Goal: Task Accomplishment & Management: Use online tool/utility

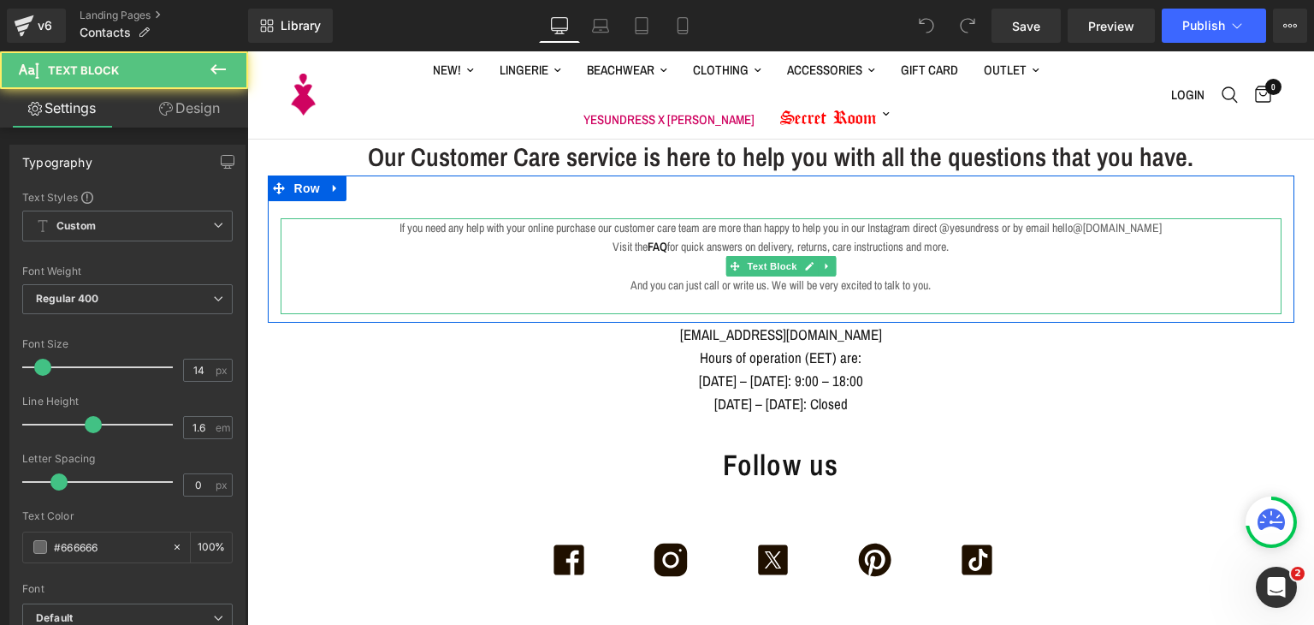
click at [785, 306] on p at bounding box center [781, 303] width 1001 height 19
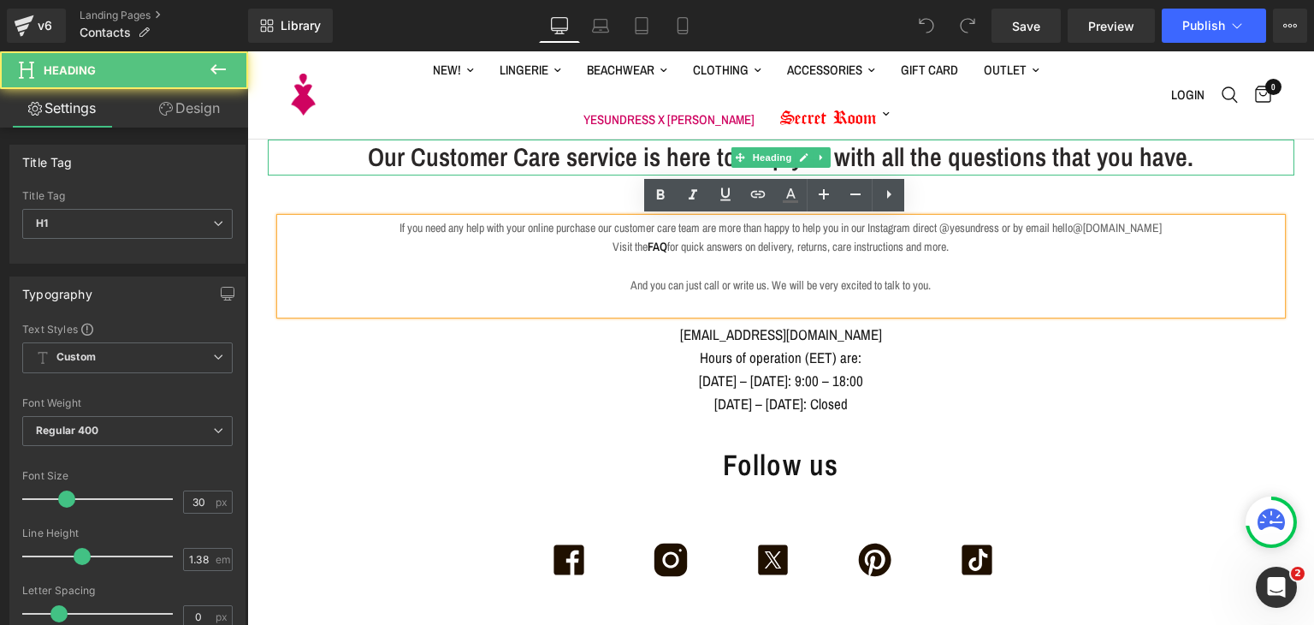
click at [589, 164] on h1 "Our Customer Care service is here to help you with all the questions that you h…" at bounding box center [781, 156] width 1027 height 35
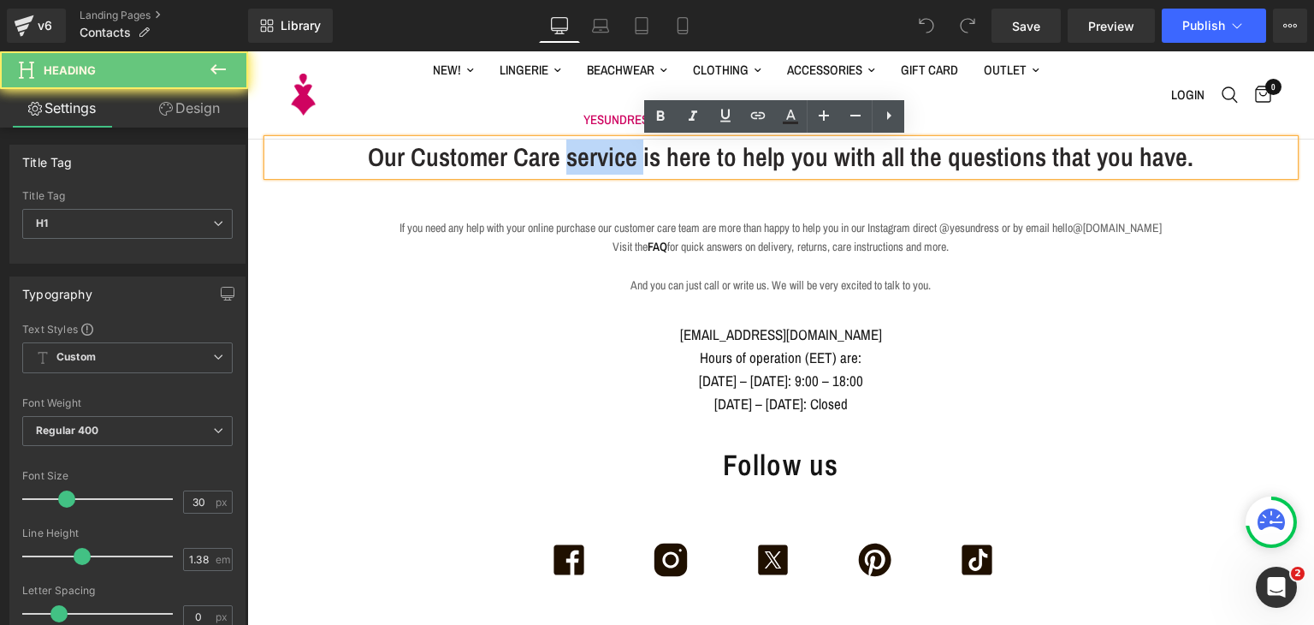
click at [589, 164] on h1 "Our Customer Care service is here to help you with all the questions that you h…" at bounding box center [781, 156] width 1027 height 35
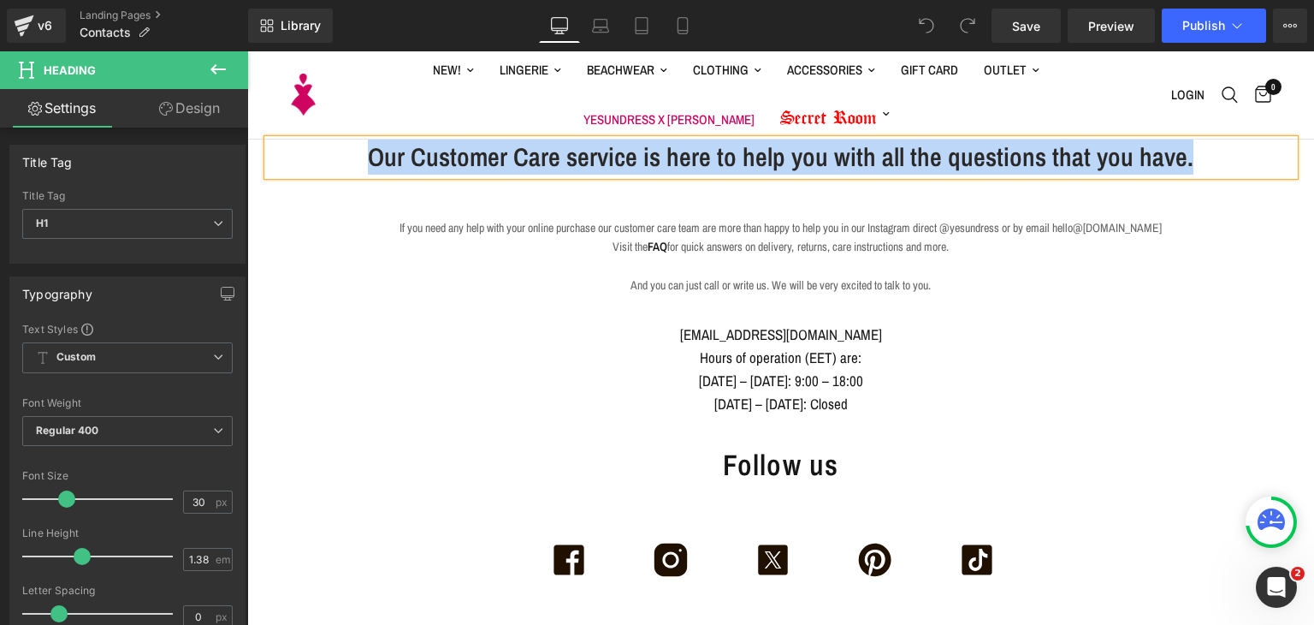
copy h1 "Our Customer Care service is here to help you with all the questions that you h…"
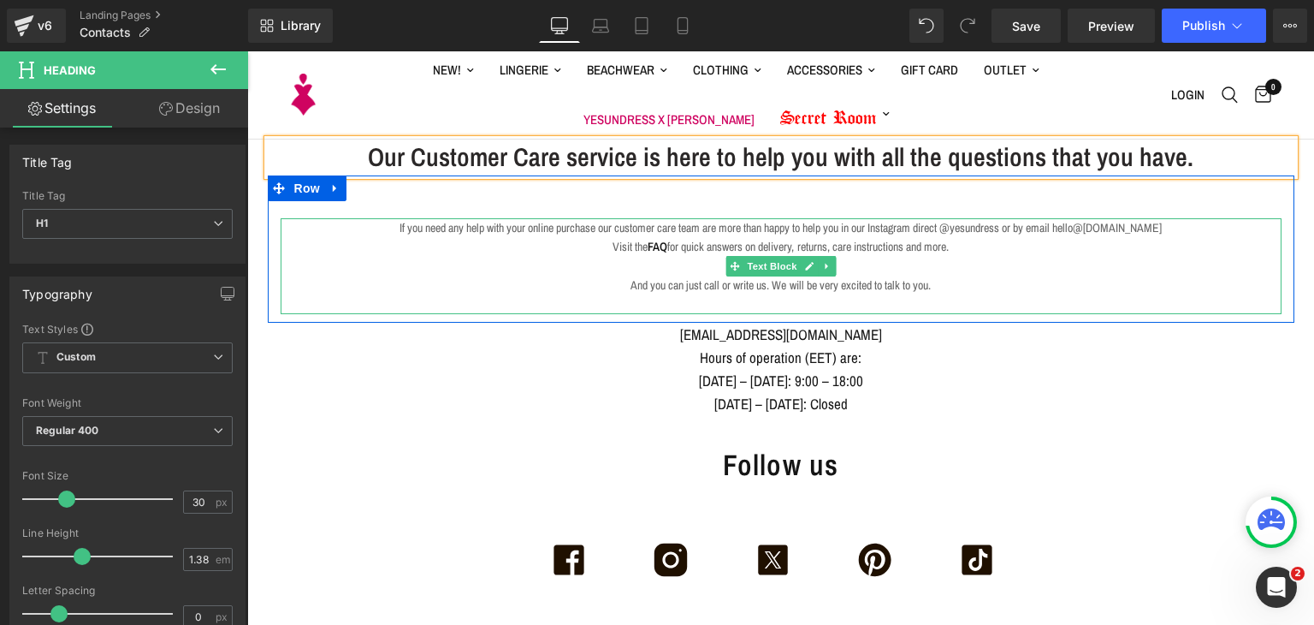
click at [418, 254] on p "Visit the FAQ for quick answers on delivery, returns, care instructions and mor…" at bounding box center [781, 246] width 1001 height 19
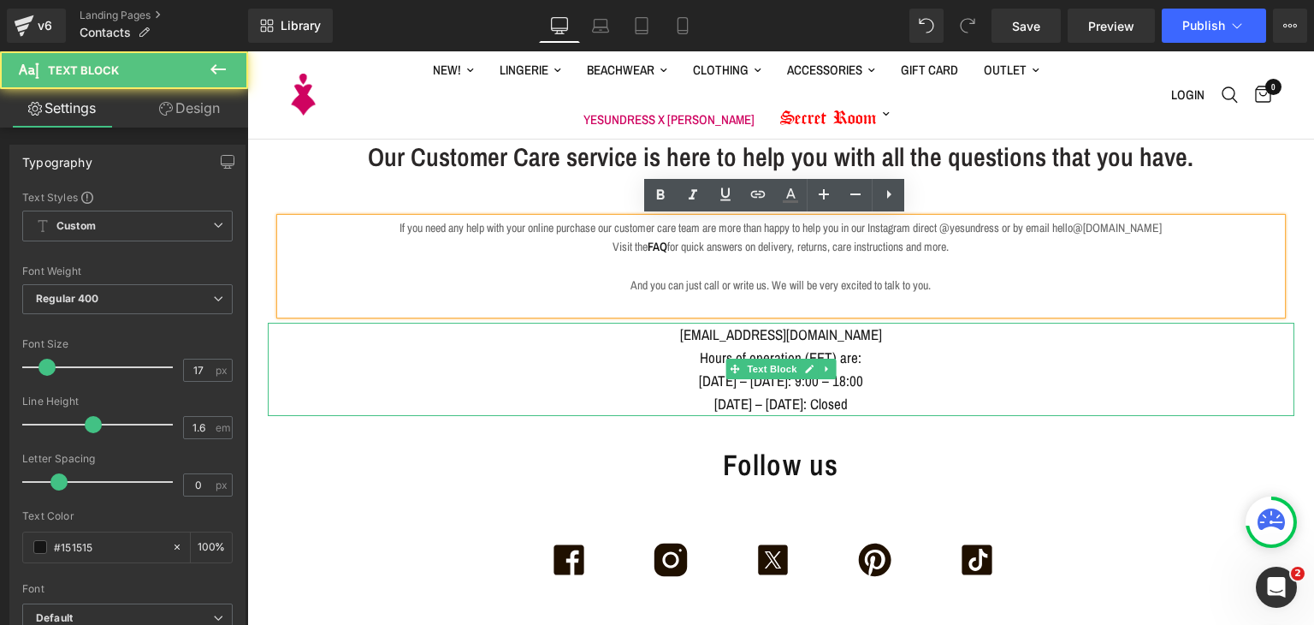
click at [501, 352] on div "Hours of operation (EET) are:" at bounding box center [781, 357] width 1027 height 23
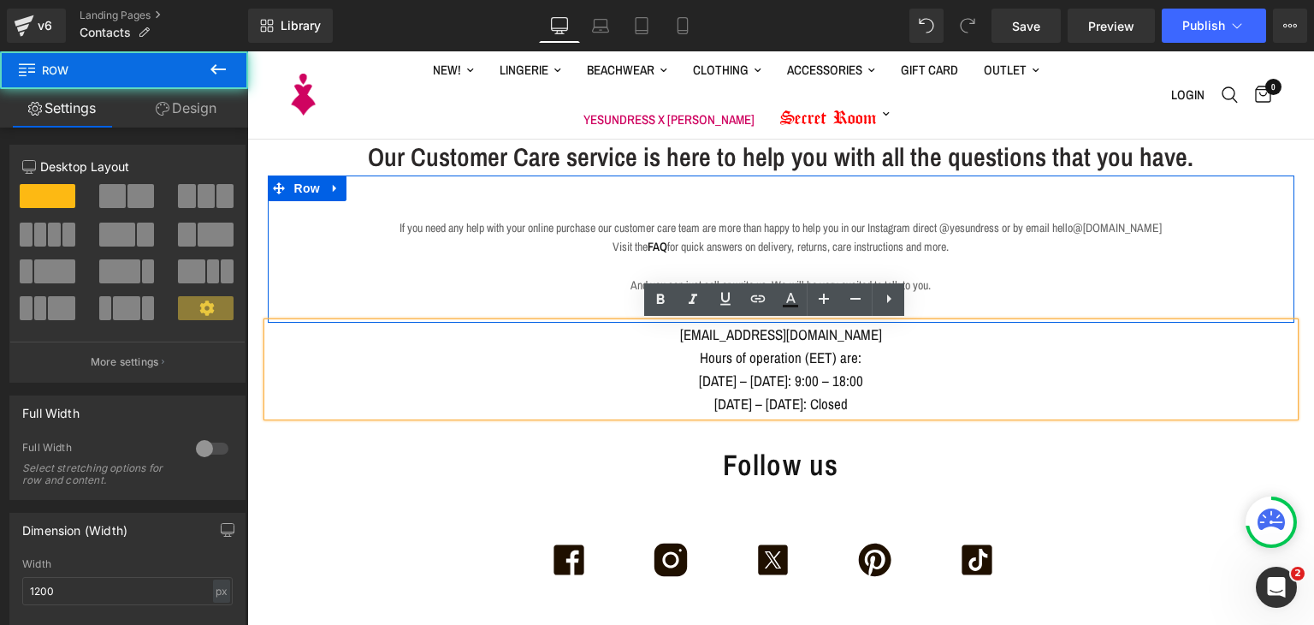
click at [634, 182] on div "If you need any help with your online purchase our customer care team are more …" at bounding box center [781, 248] width 1027 height 147
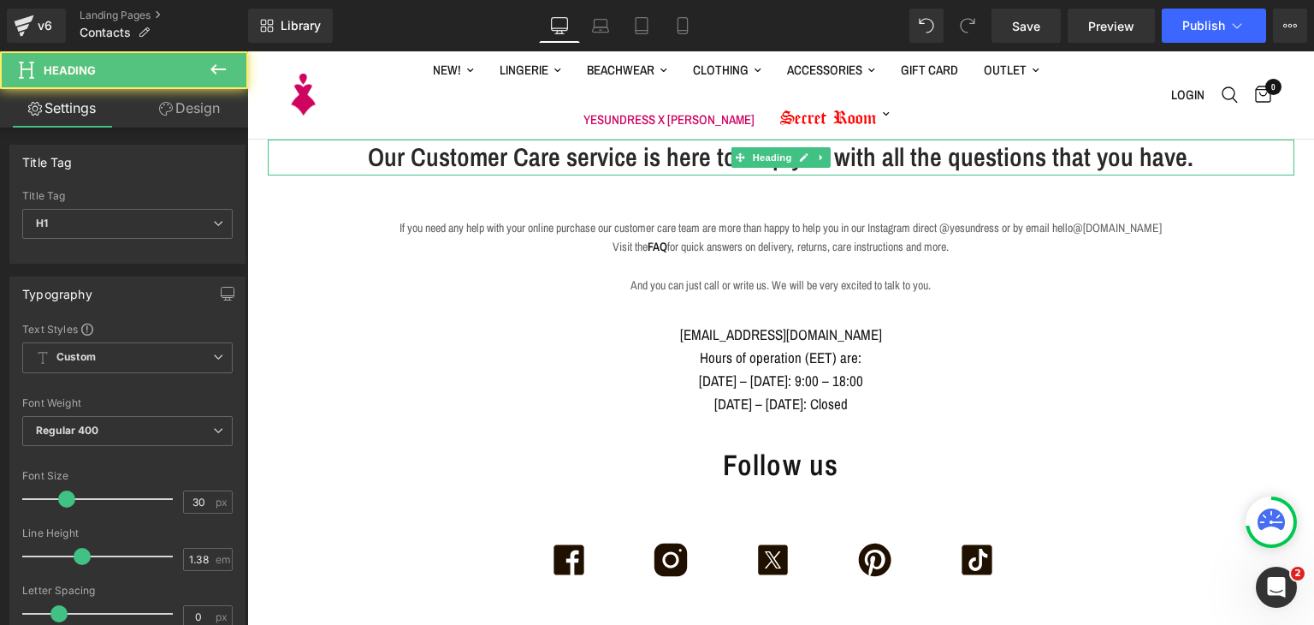
click at [599, 153] on h1 "Our Customer Care service is here to help you with all the questions that you h…" at bounding box center [781, 156] width 1027 height 35
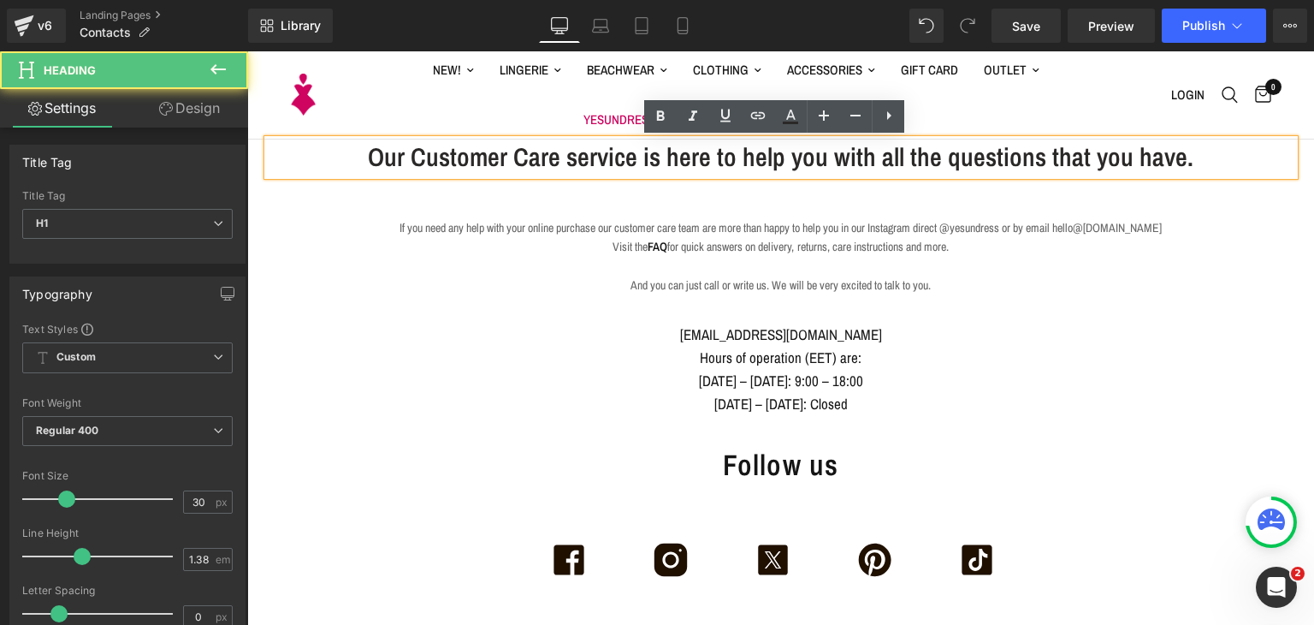
click at [654, 160] on h1 "Our Customer Care service is here to help you with all the questions that you h…" at bounding box center [781, 156] width 1027 height 35
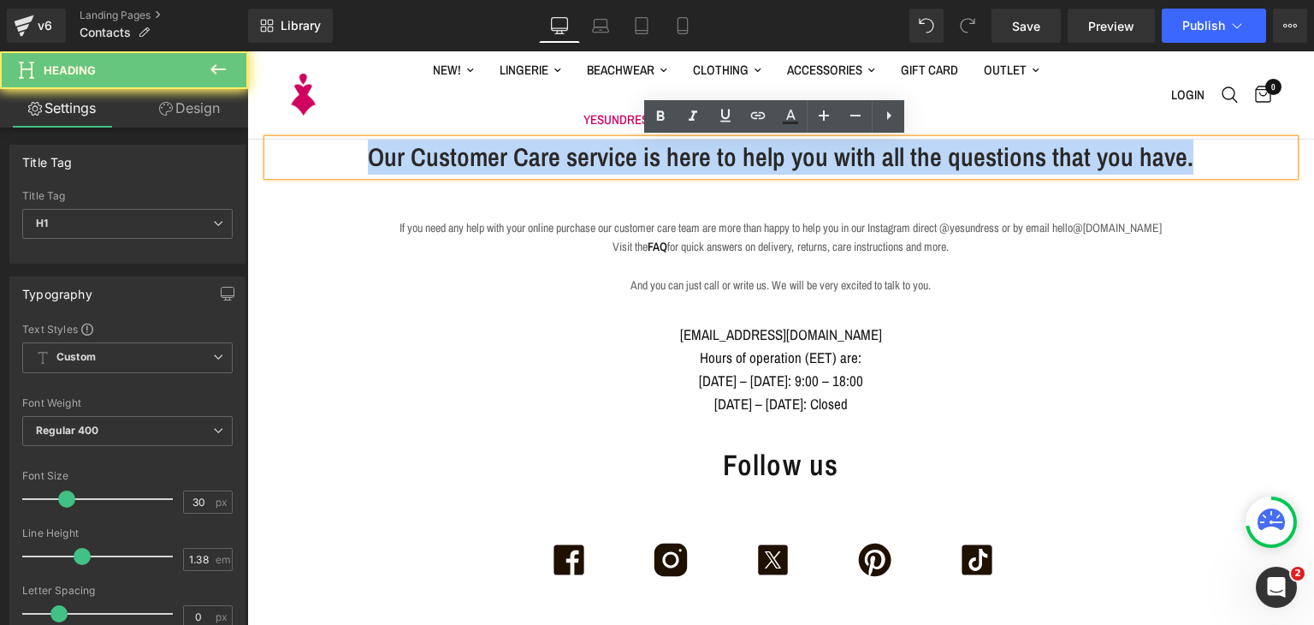
click at [654, 160] on h1 "Our Customer Care service is here to help you with all the questions that you h…" at bounding box center [781, 156] width 1027 height 35
copy h1 "Our Customer Care service is here to help you with all the questions that you h…"
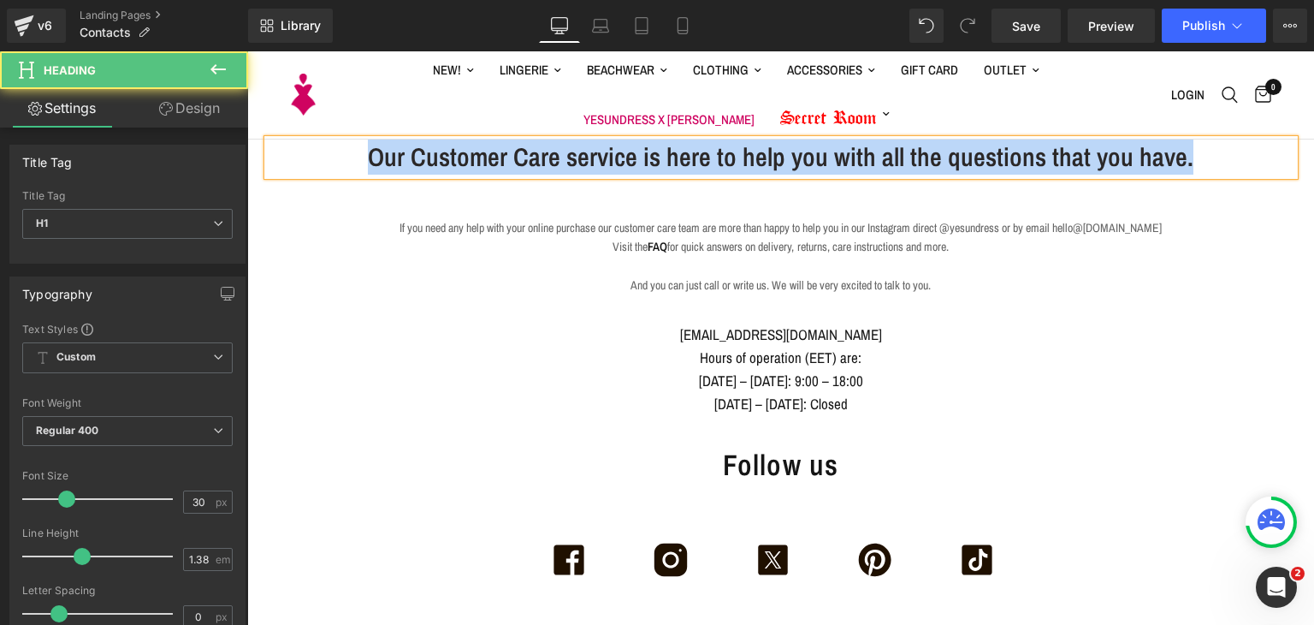
click at [613, 170] on h1 "Our Customer Care service is here to help you with all the questions that you h…" at bounding box center [781, 156] width 1027 height 35
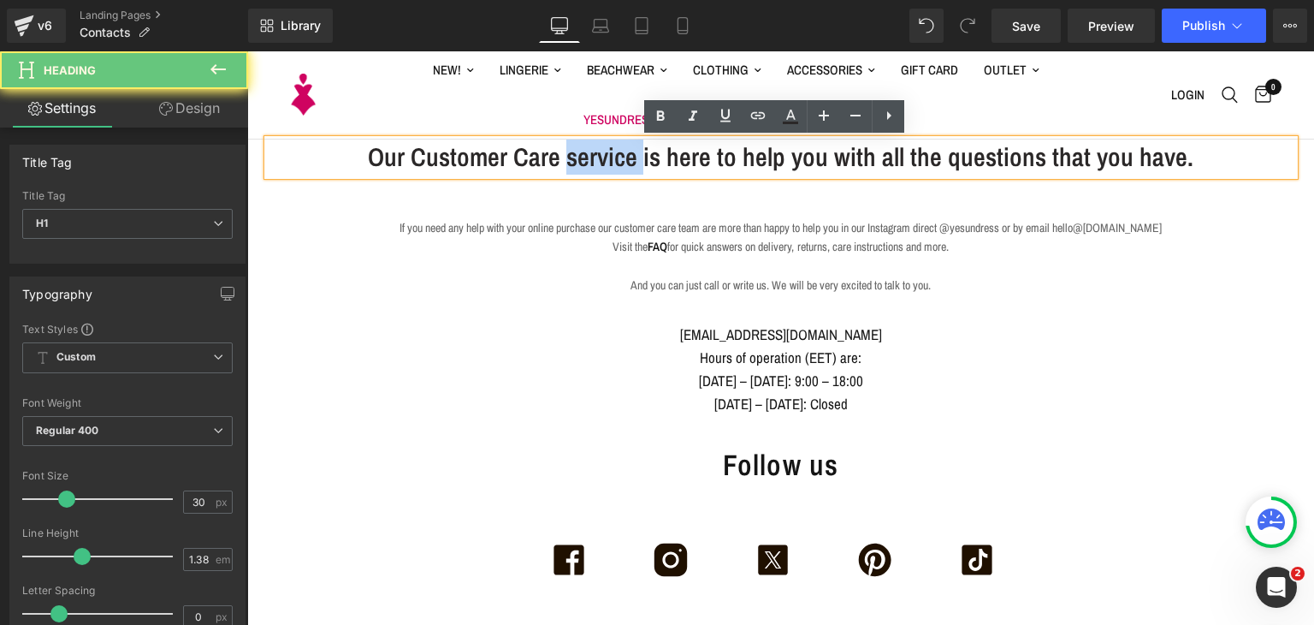
click at [613, 170] on h1 "Our Customer Care service is here to help you with all the questions that you h…" at bounding box center [781, 156] width 1027 height 35
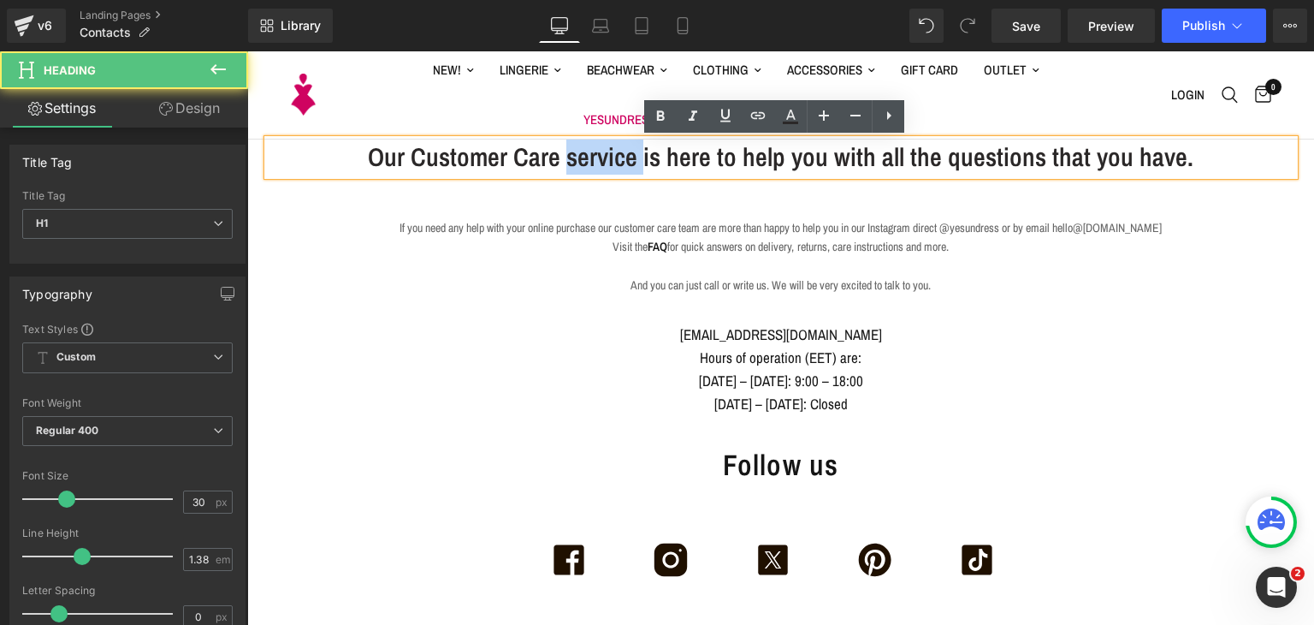
click at [599, 153] on h1 "Our Customer Care service is here to help you with all the questions that you h…" at bounding box center [781, 156] width 1027 height 35
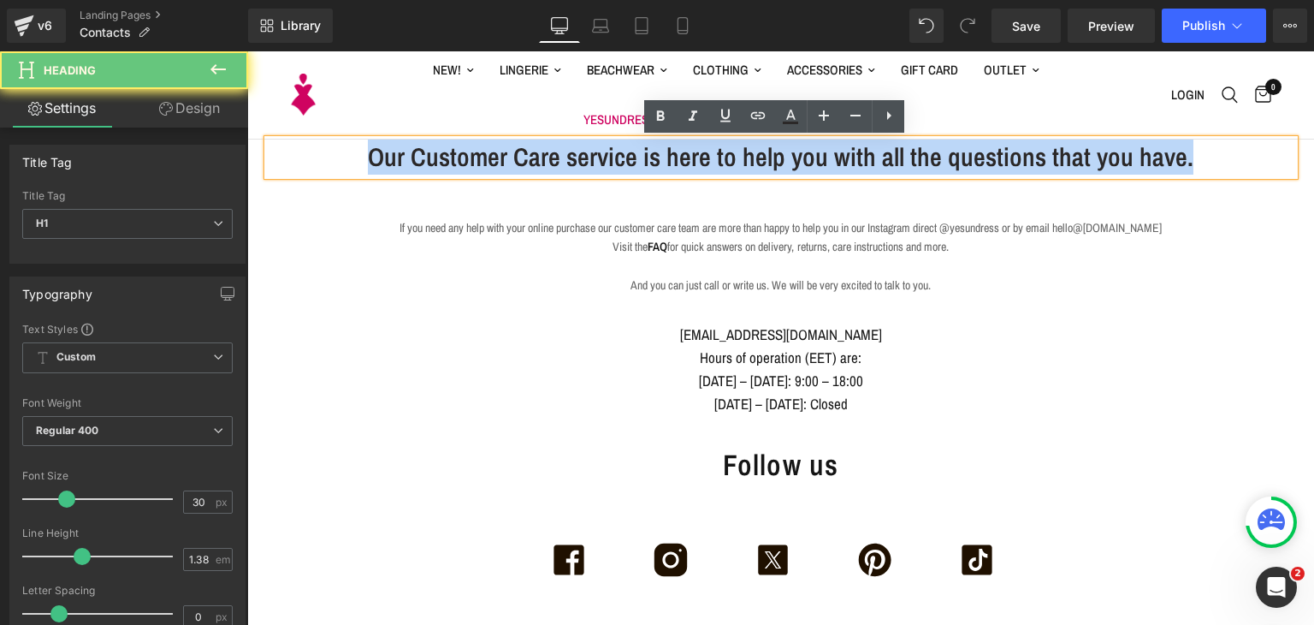
click at [599, 153] on h1 "Our Customer Care service is here to help you with all the questions that you h…" at bounding box center [781, 156] width 1027 height 35
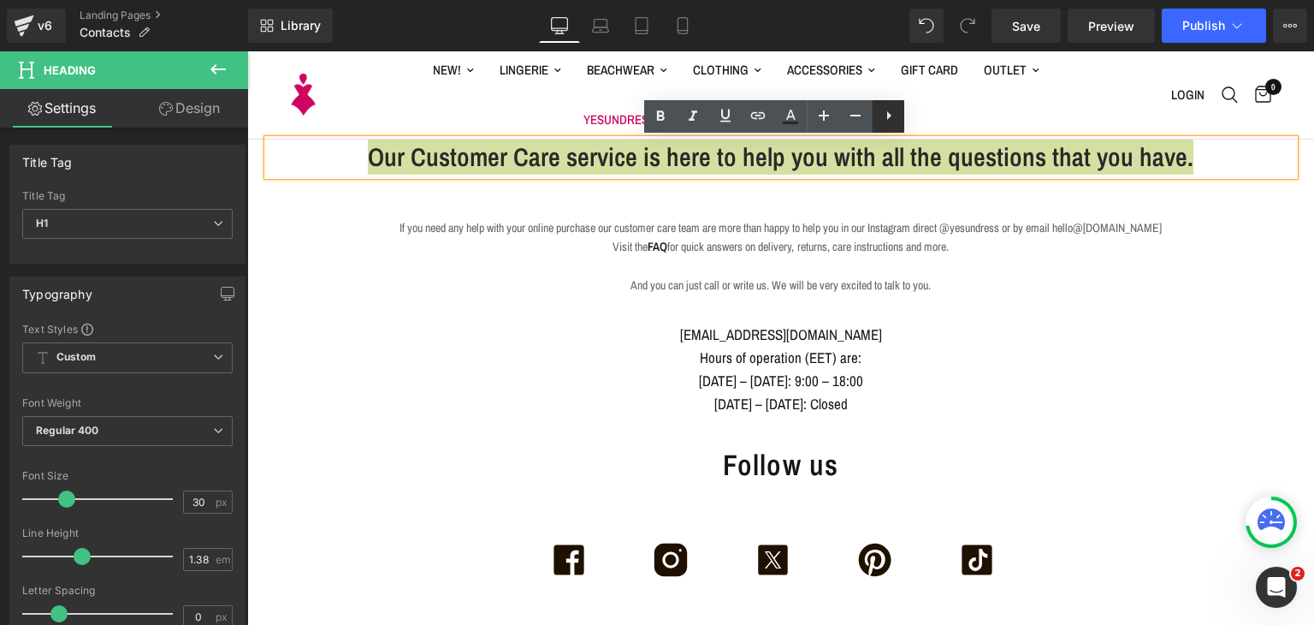
click at [891, 126] on link at bounding box center [888, 116] width 33 height 33
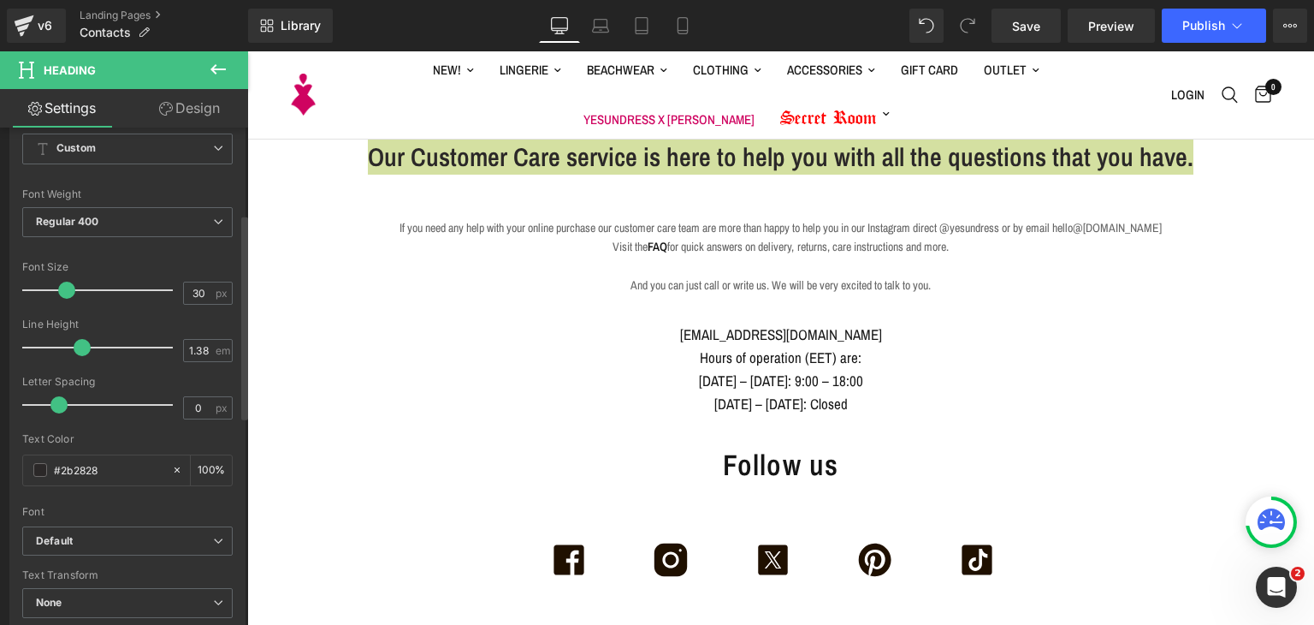
scroll to position [236, 0]
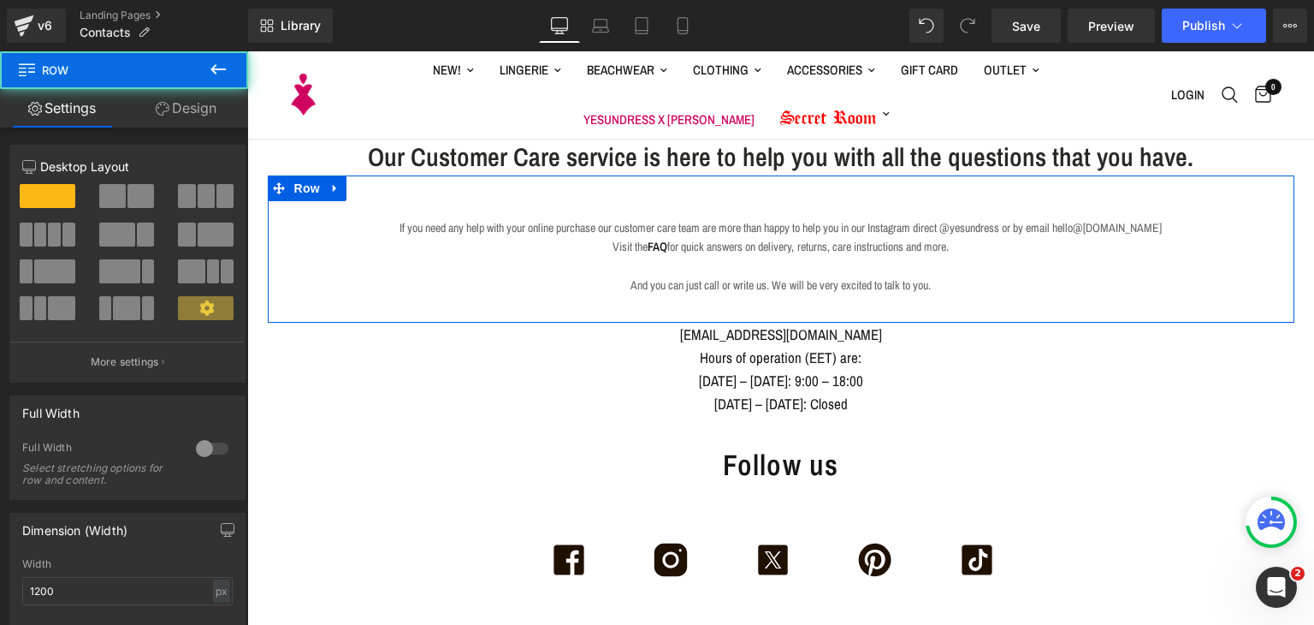
click at [602, 203] on div "If you need any help with your online purchase our customer care team are more …" at bounding box center [781, 257] width 1027 height 113
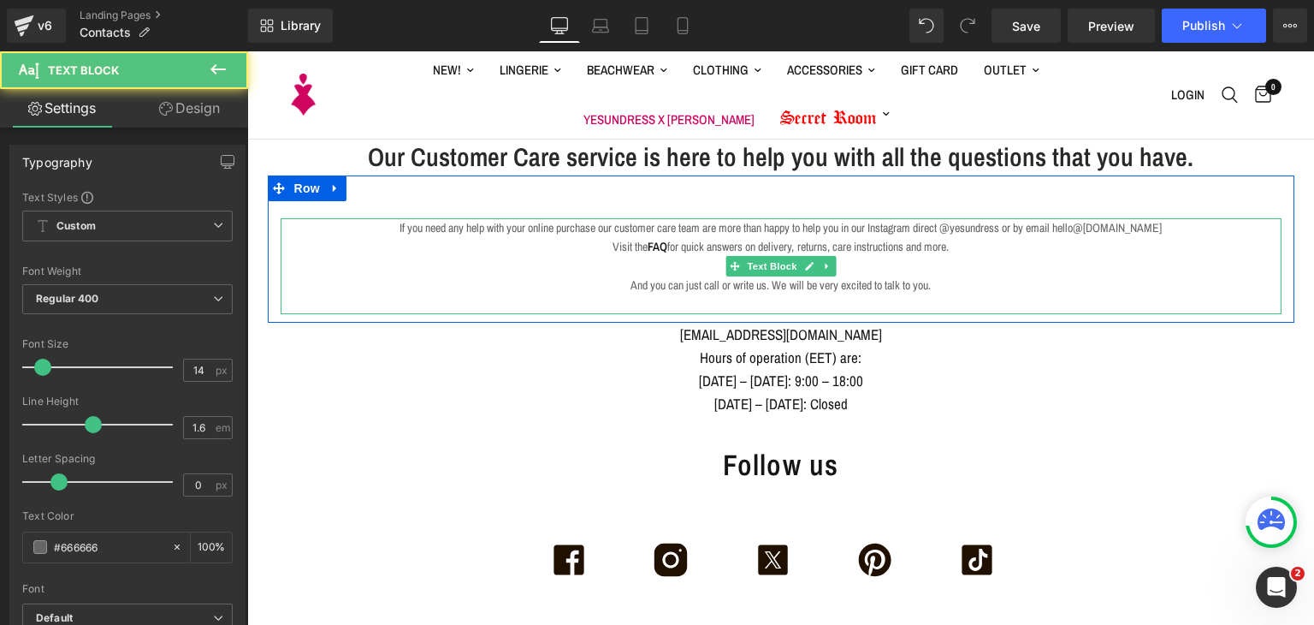
click at [661, 243] on p "Visit the FAQ for quick answers on delivery, returns, care instructions and mor…" at bounding box center [781, 246] width 1001 height 19
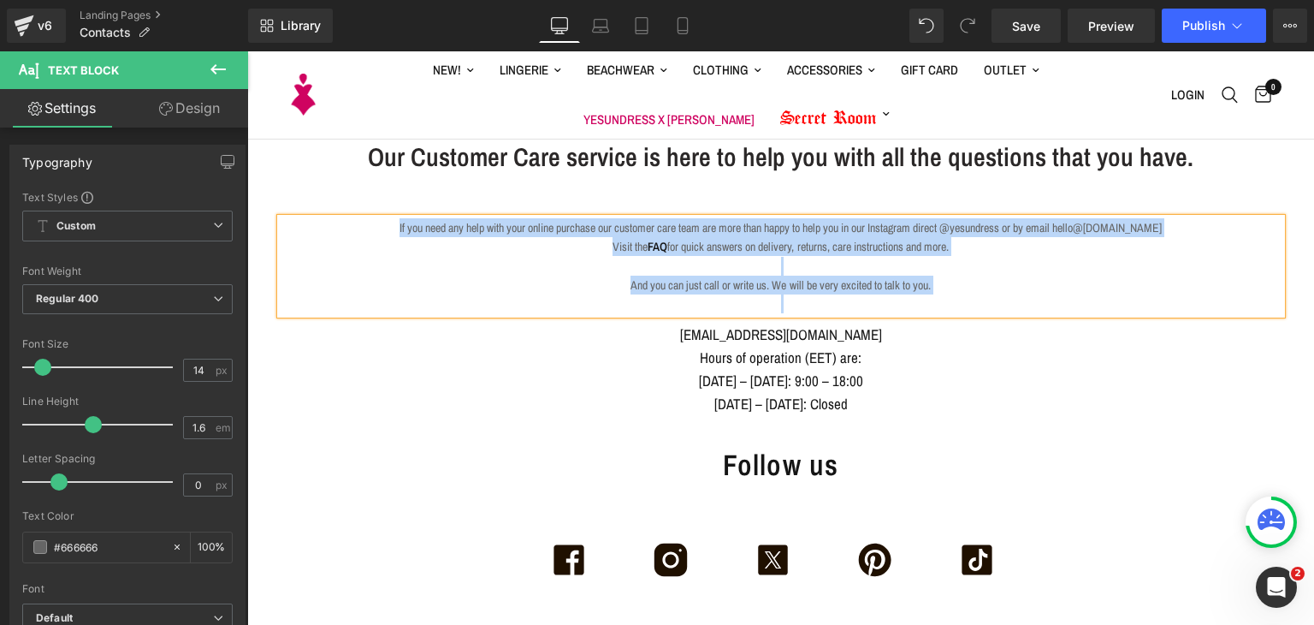
copy div "If you need any help with your online purchase our customer care team are more …"
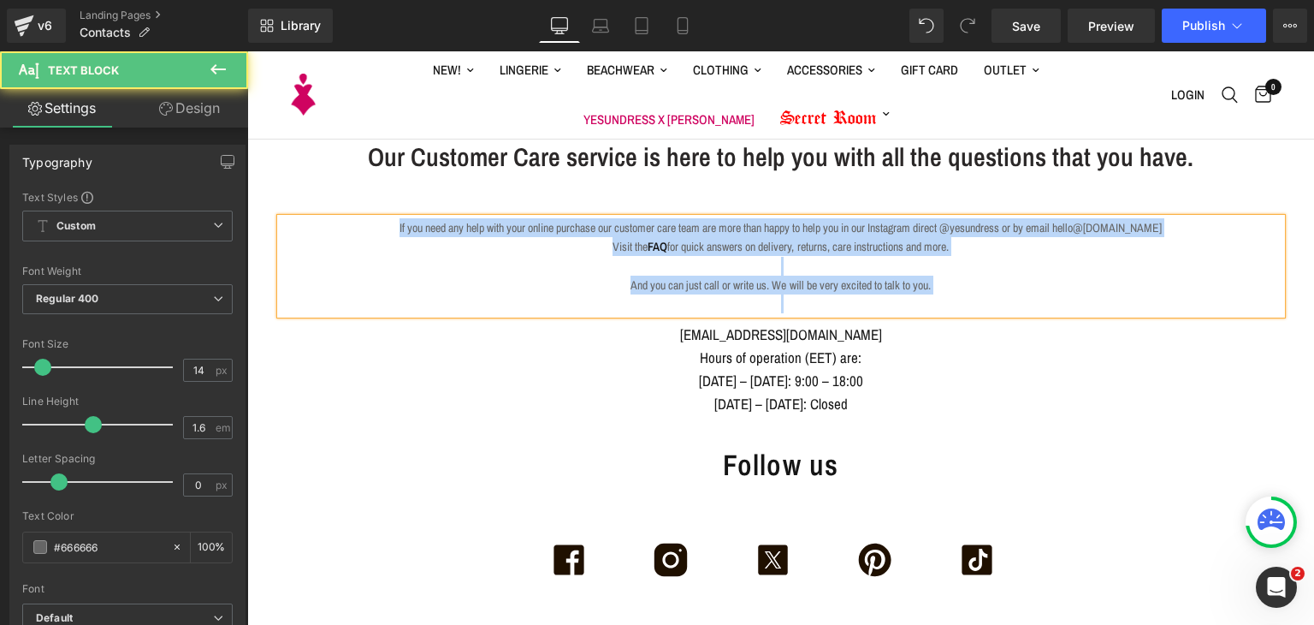
click at [327, 225] on p "If you need any help with your online purchase our customer care team are more …" at bounding box center [781, 227] width 1001 height 19
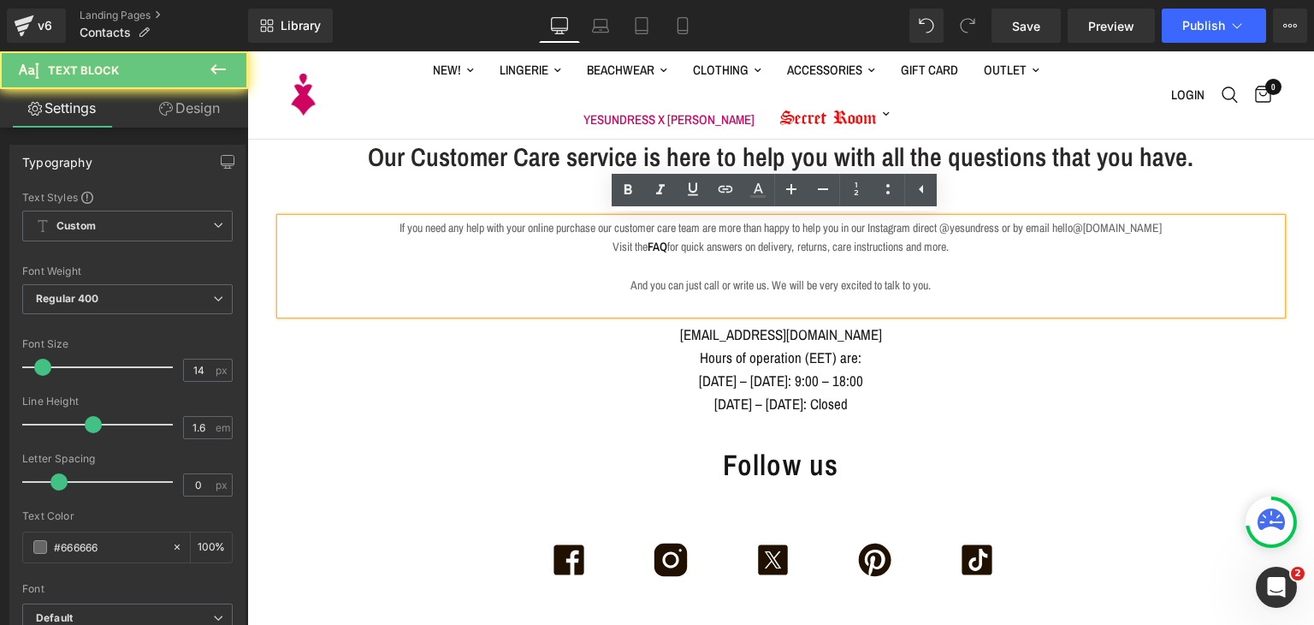
click at [330, 305] on p at bounding box center [781, 303] width 1001 height 19
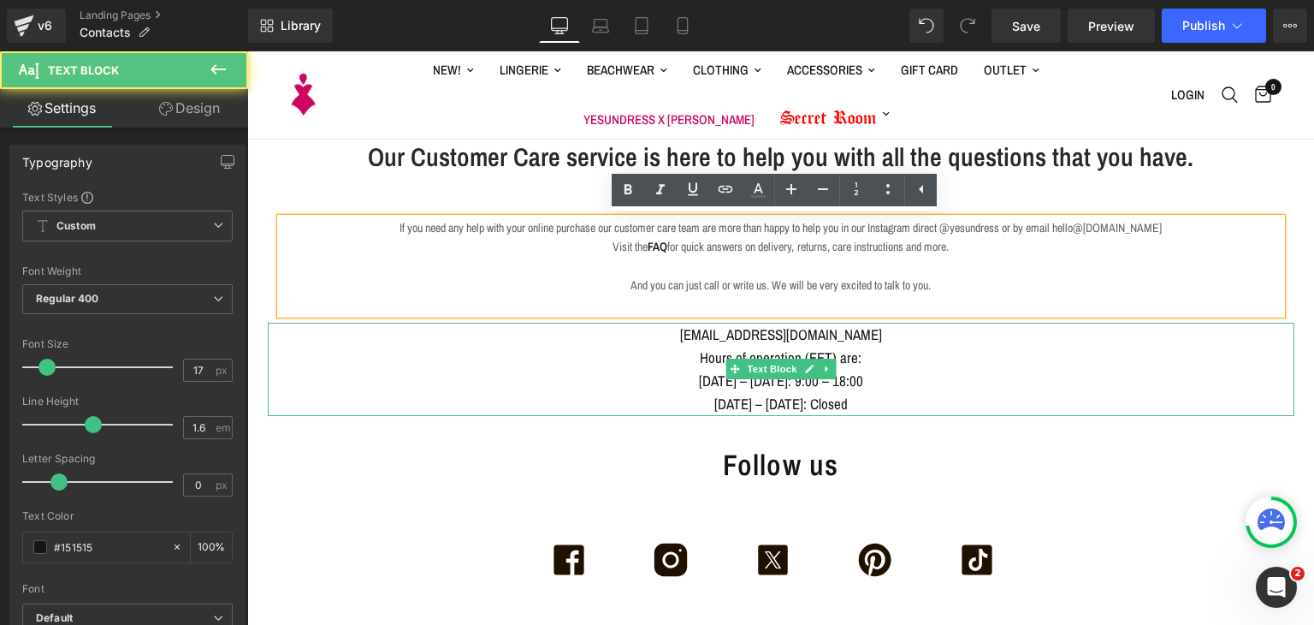
click at [329, 332] on div "[EMAIL_ADDRESS][DOMAIN_NAME]" at bounding box center [781, 334] width 1027 height 23
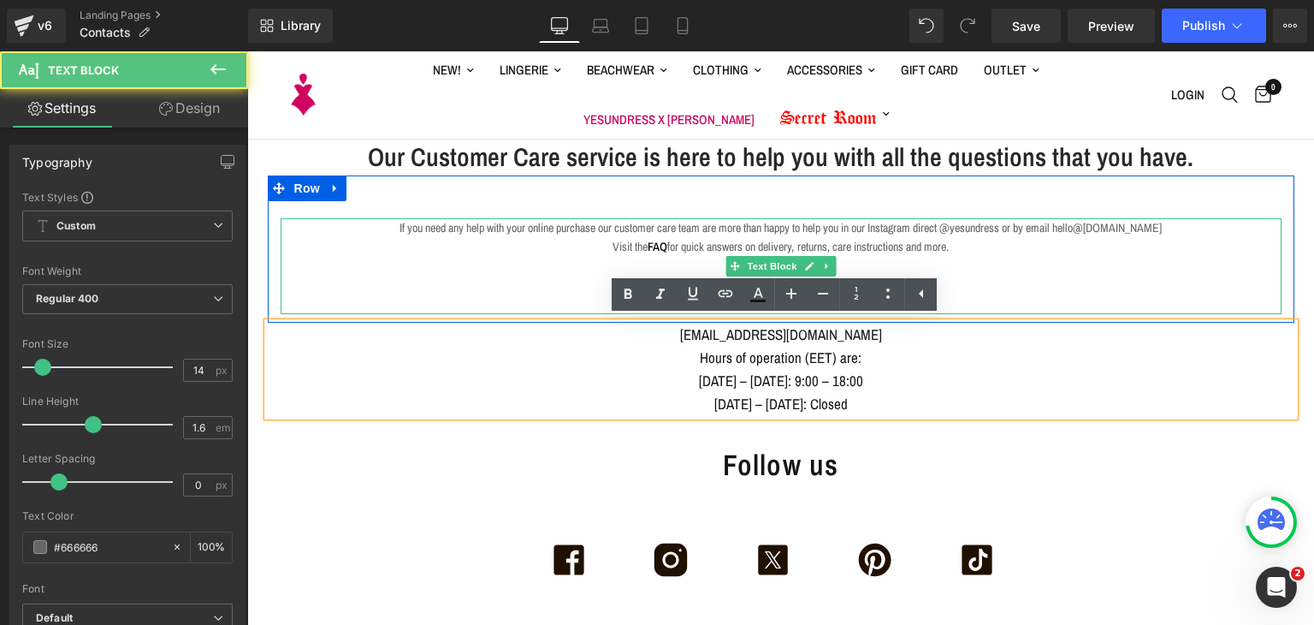
click at [314, 297] on p at bounding box center [781, 303] width 1001 height 19
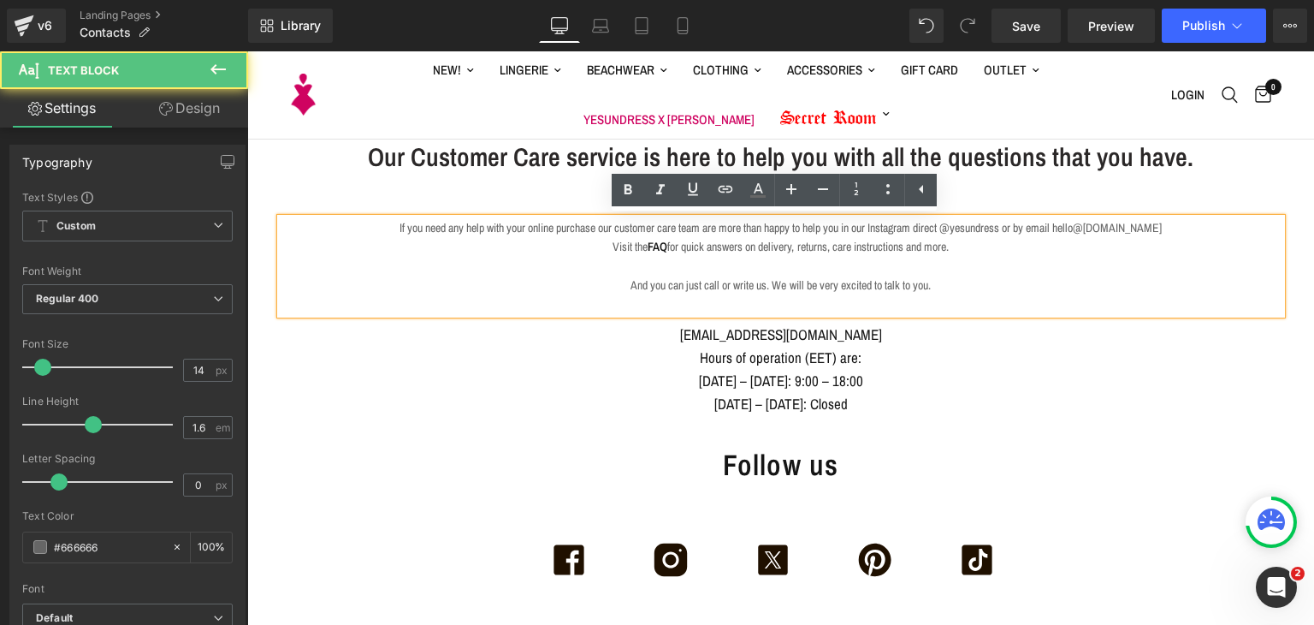
click at [621, 276] on p "And you can just call or write us. We will be very excited to talk to you." at bounding box center [781, 285] width 1001 height 19
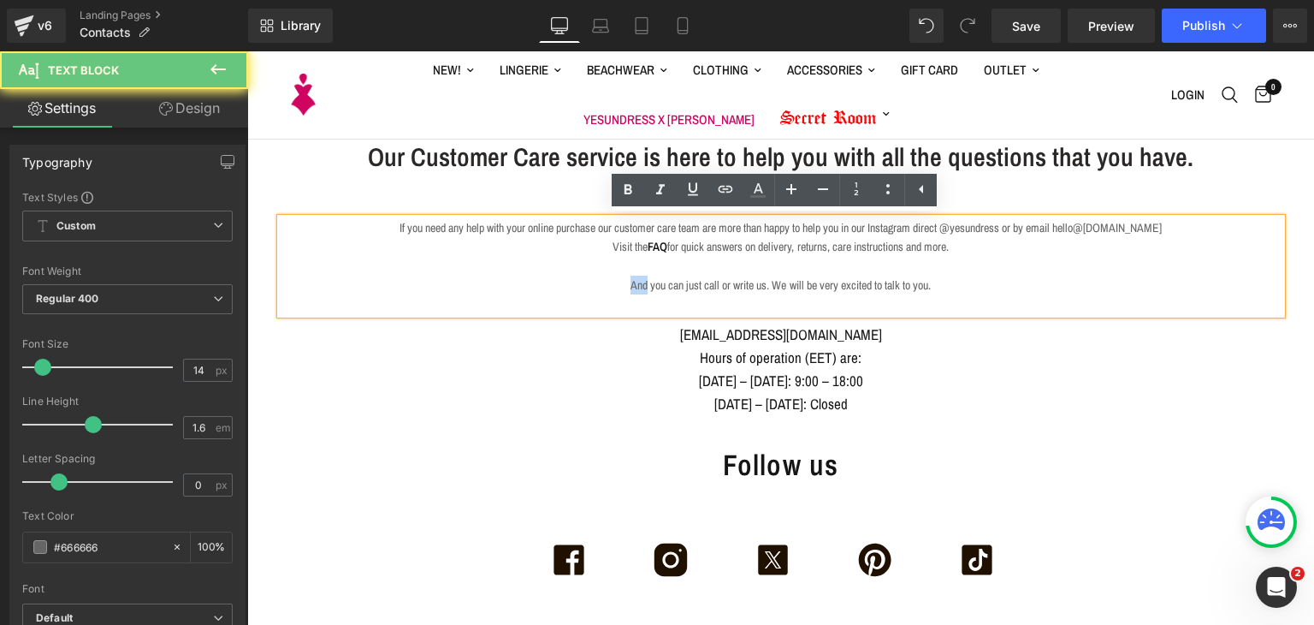
click at [621, 276] on p "And you can just call or write us. We will be very excited to talk to you." at bounding box center [781, 285] width 1001 height 19
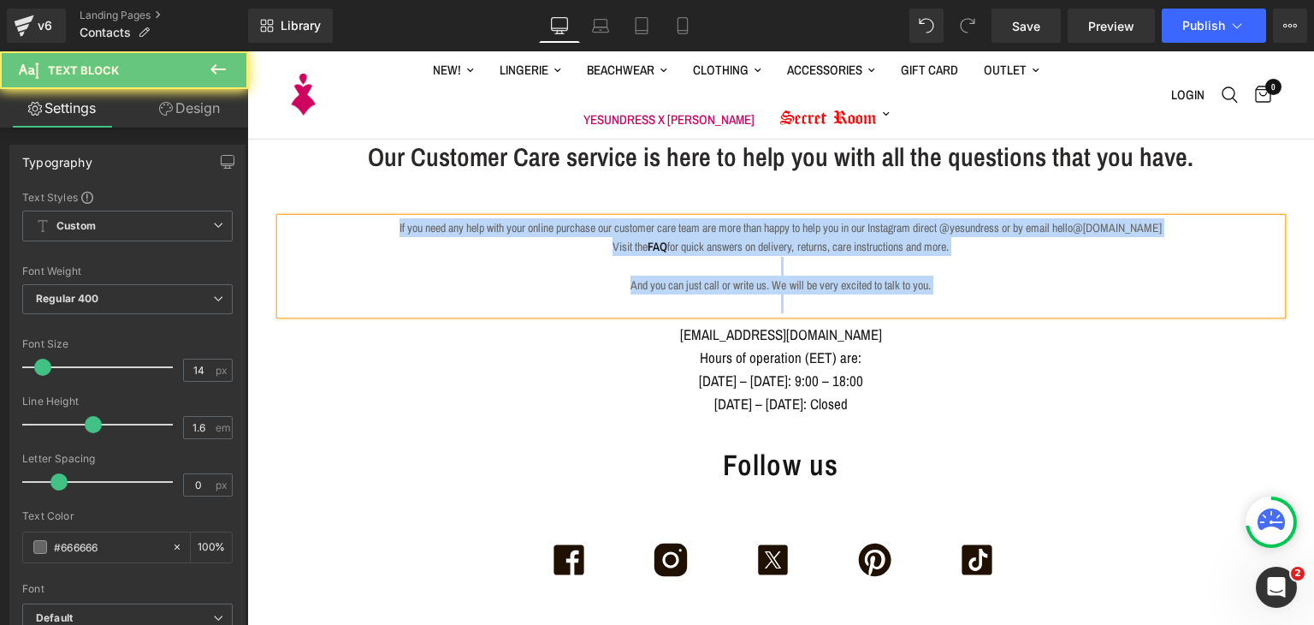
copy div "If you need any help with your online purchase our customer care team are more …"
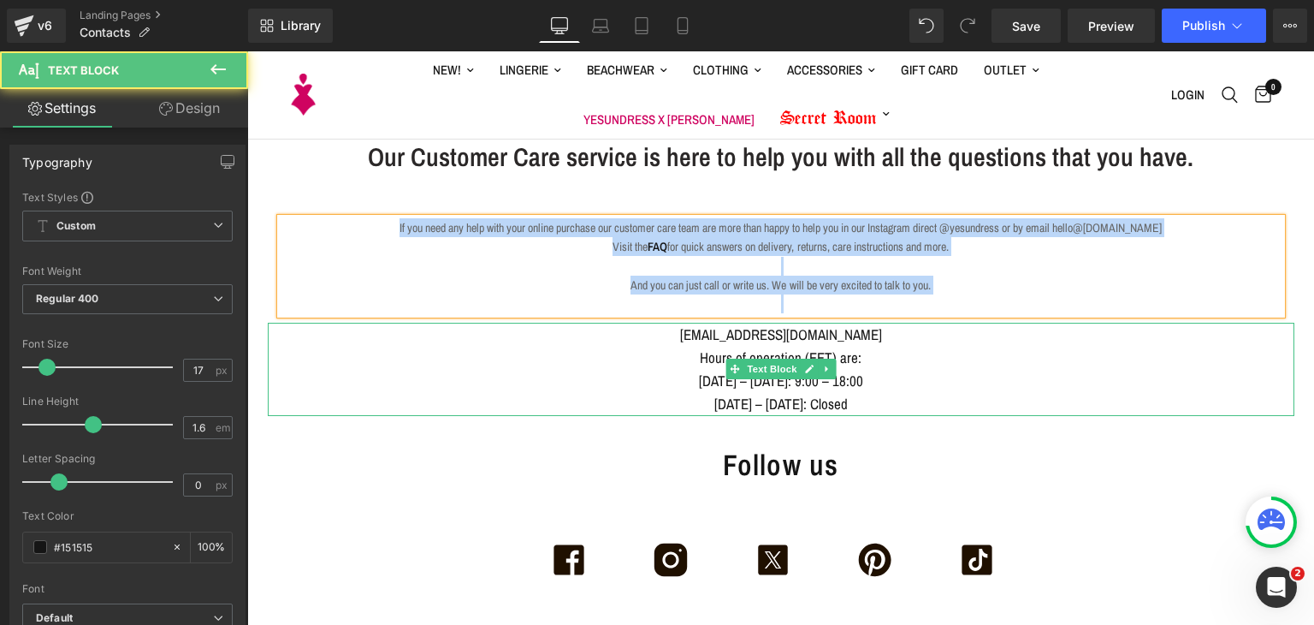
click at [779, 394] on span "[DATE] – [DATE]: Closed" at bounding box center [780, 404] width 133 height 20
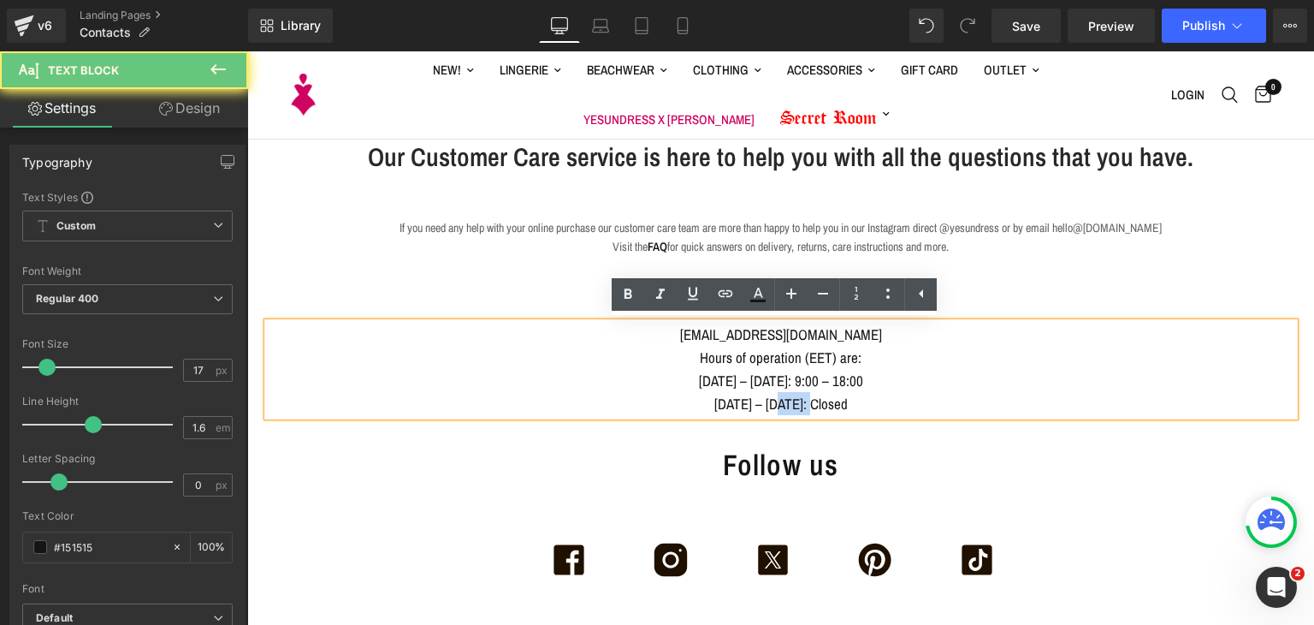
click at [779, 394] on span "[DATE] – [DATE]: Closed" at bounding box center [780, 404] width 133 height 20
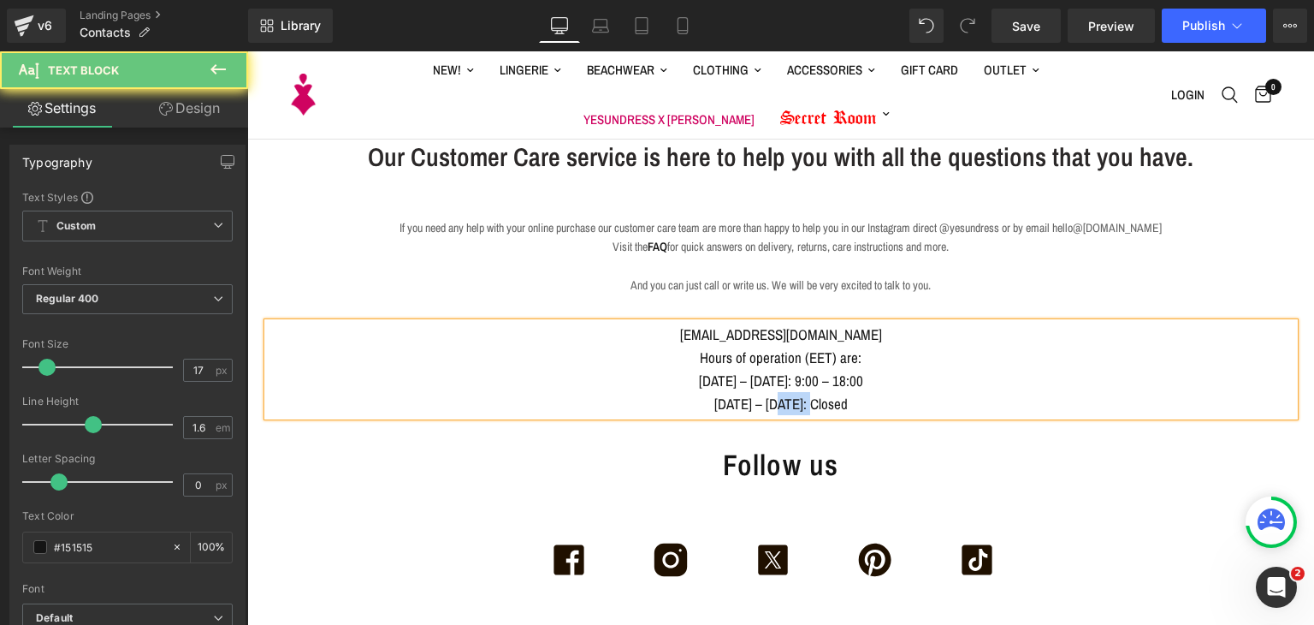
copy div "[EMAIL_ADDRESS][DOMAIN_NAME] Hours of operation (EET) are: [DATE] – [DATE]: 9:0…"
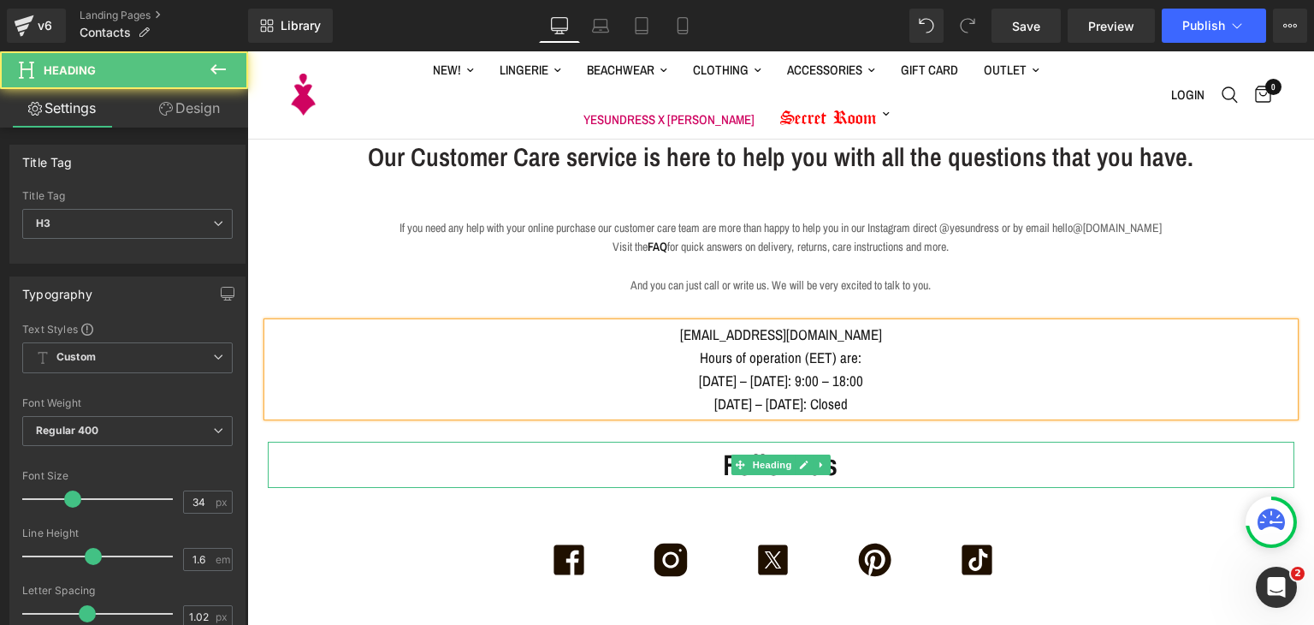
click at [678, 460] on h3 "Follow us" at bounding box center [781, 464] width 1027 height 46
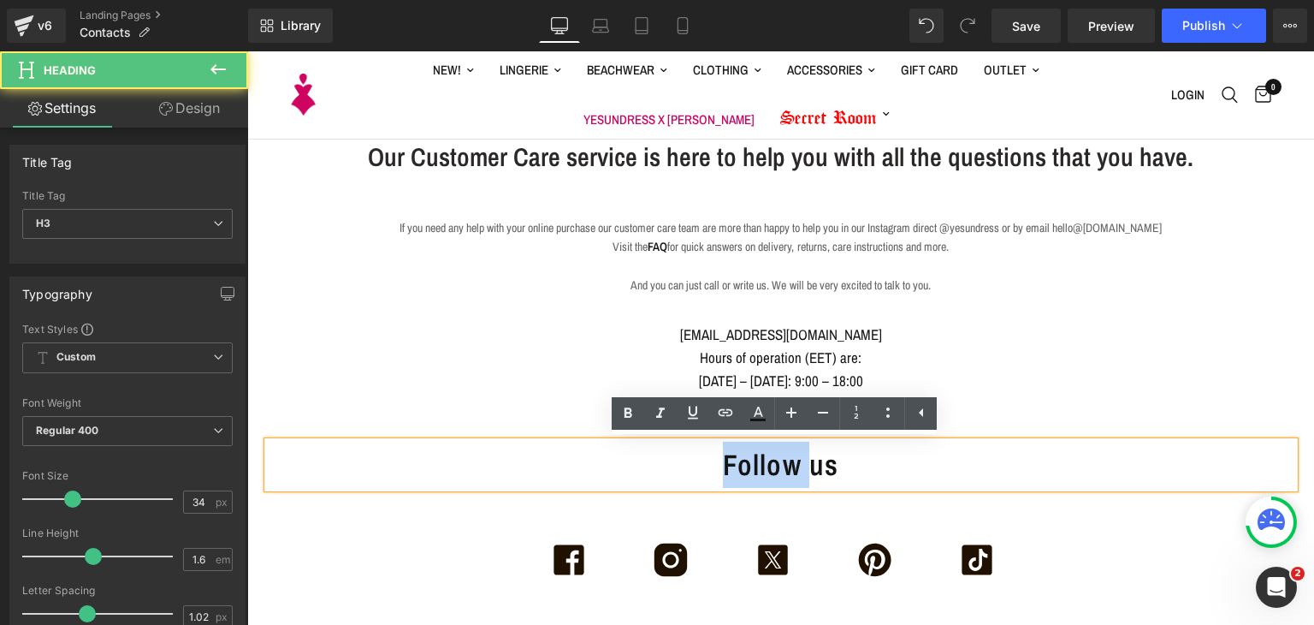
click at [678, 460] on h3 "Follow us" at bounding box center [781, 464] width 1027 height 46
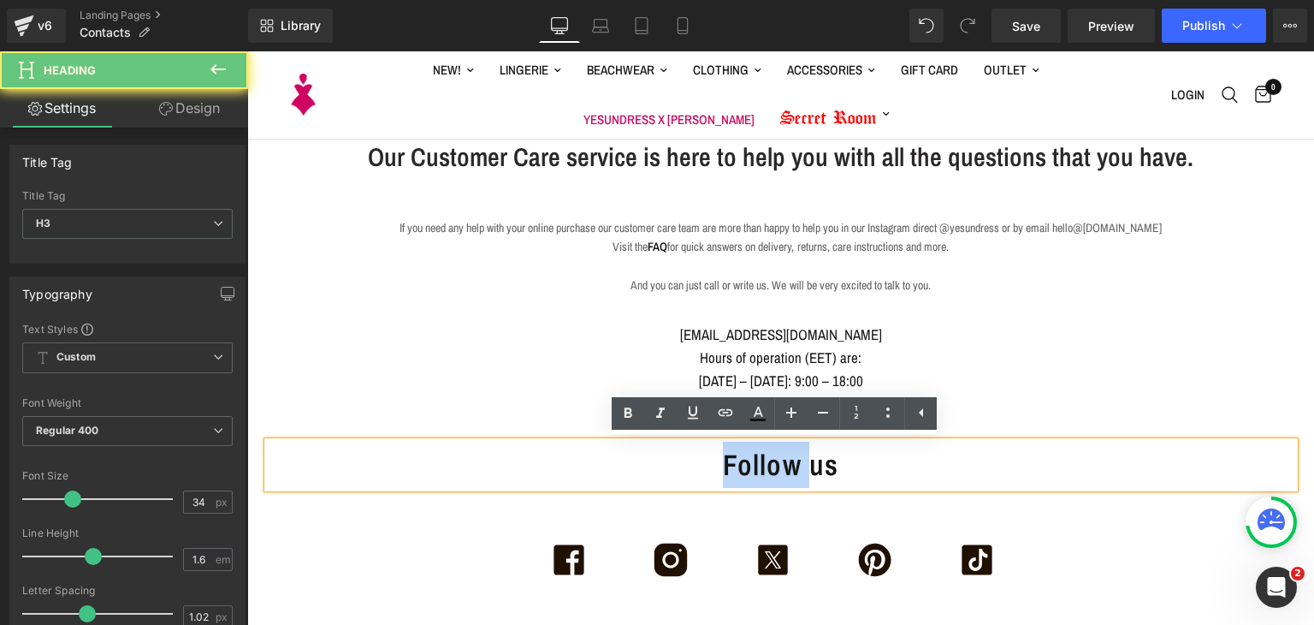
click at [678, 460] on h3 "Follow us" at bounding box center [781, 464] width 1027 height 46
copy h3 "Follow us"
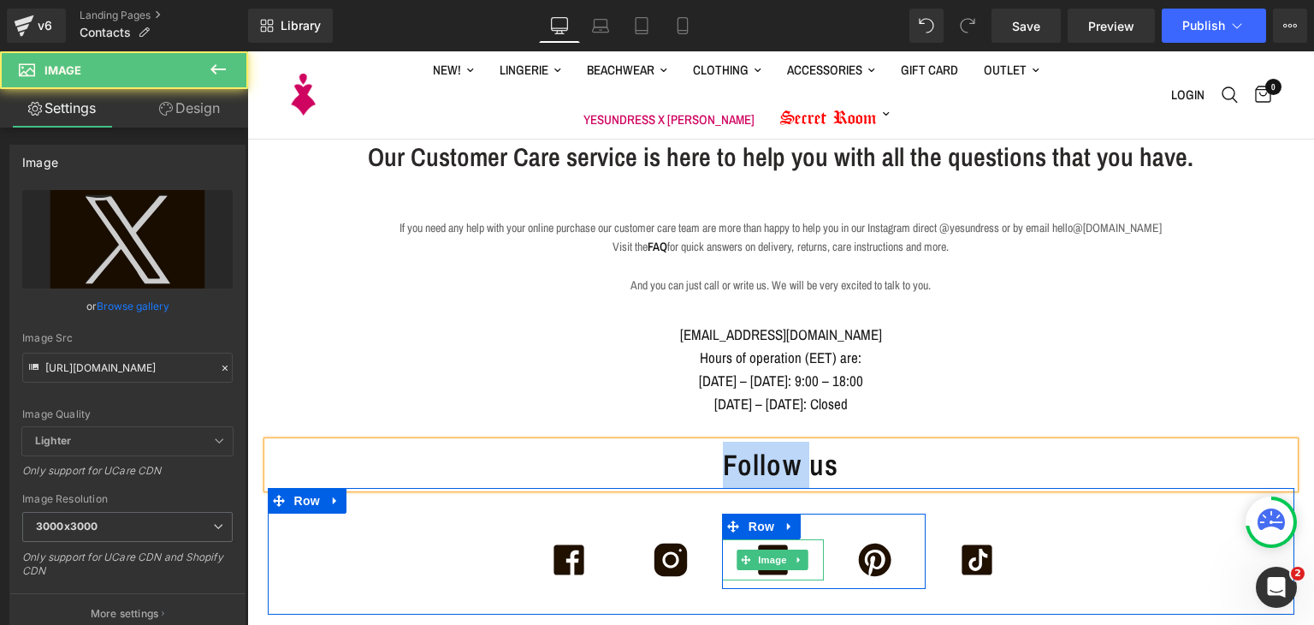
click at [734, 542] on div "Image" at bounding box center [773, 559] width 102 height 41
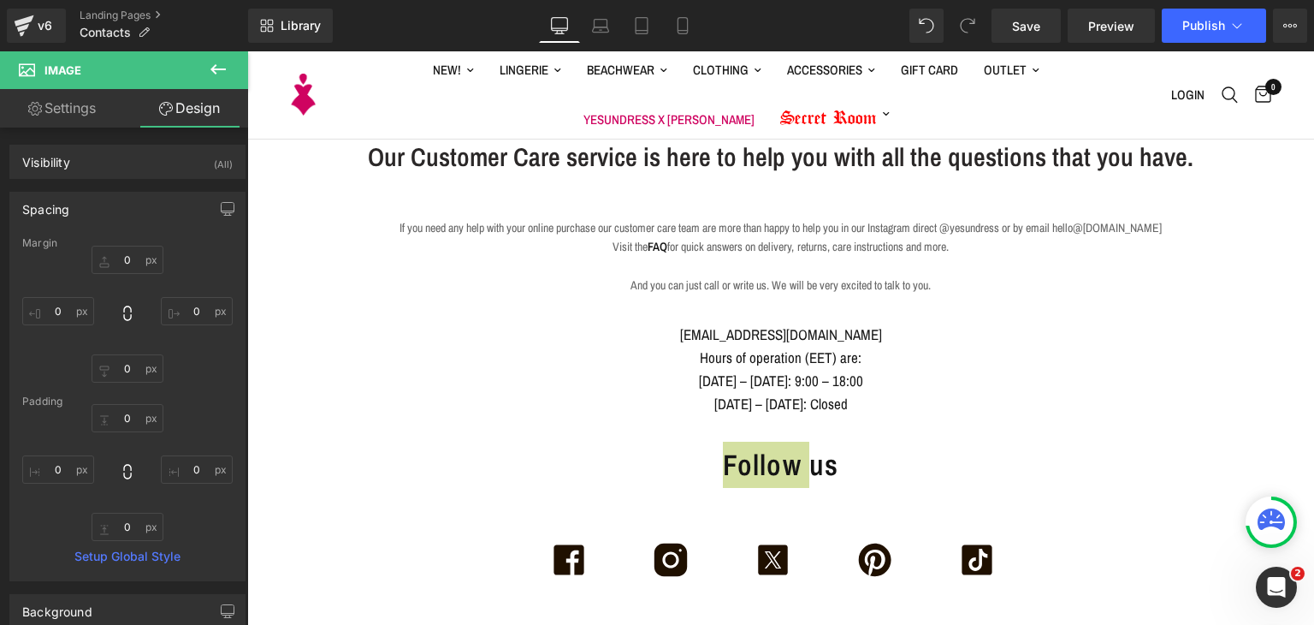
click at [678, 555] on div "Rendering Content" at bounding box center [657, 557] width 105 height 19
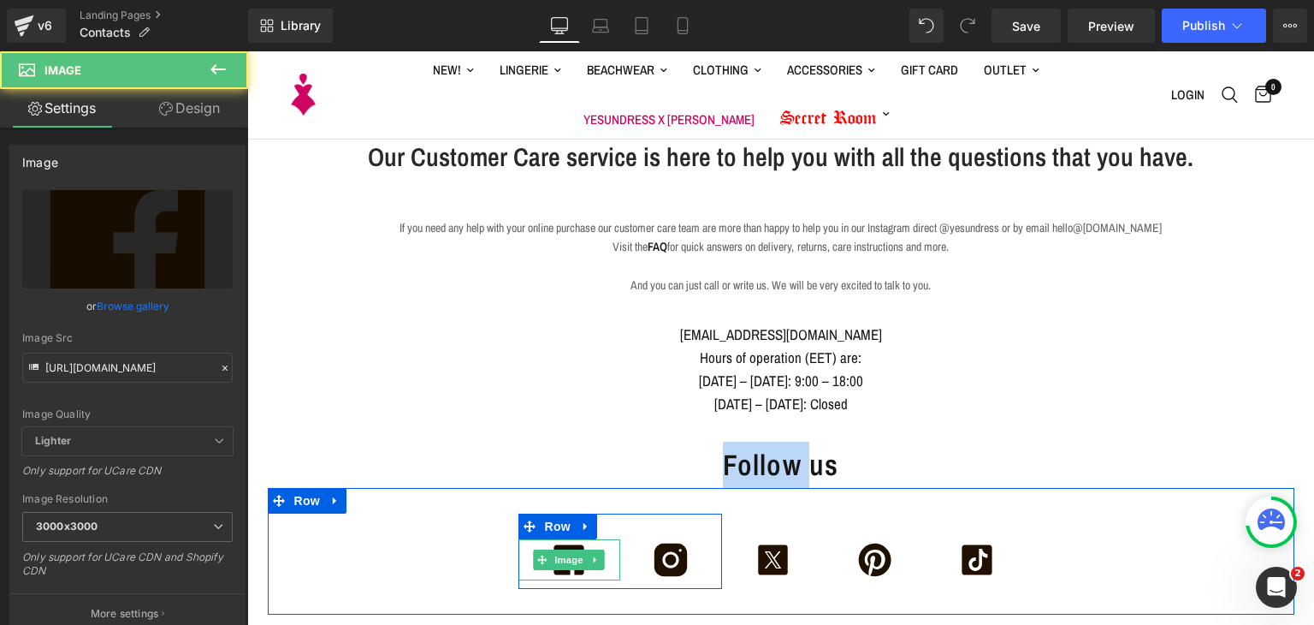
click at [561, 569] on img at bounding box center [568, 559] width 41 height 41
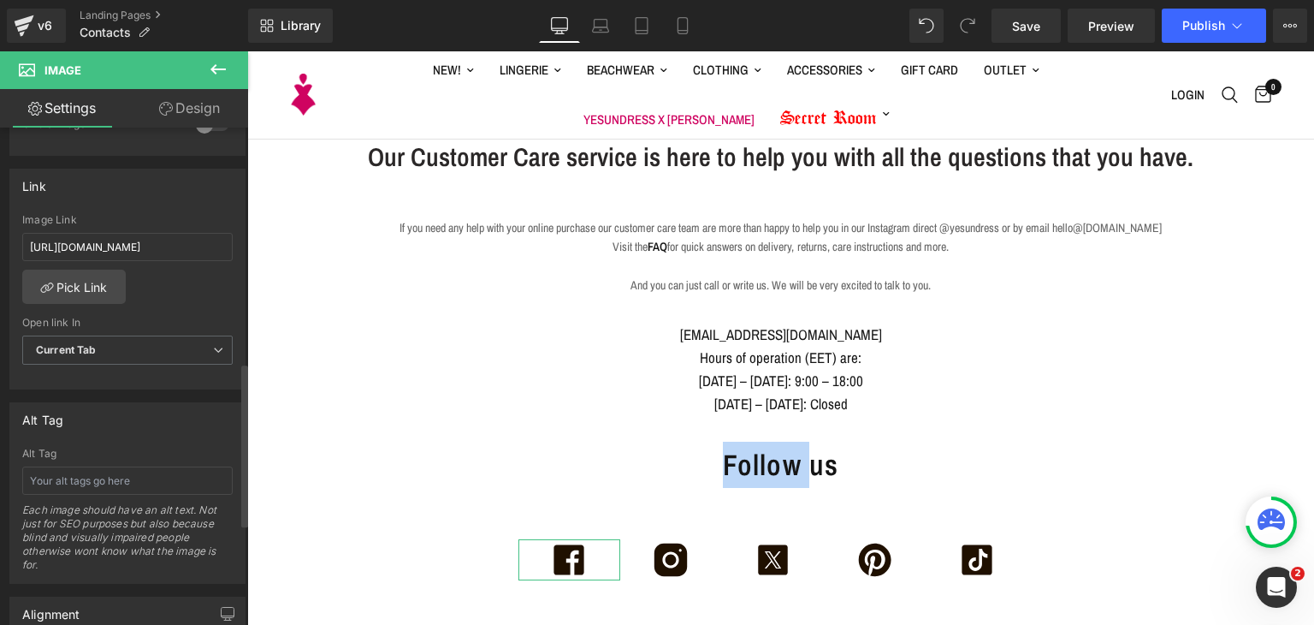
scroll to position [711, 0]
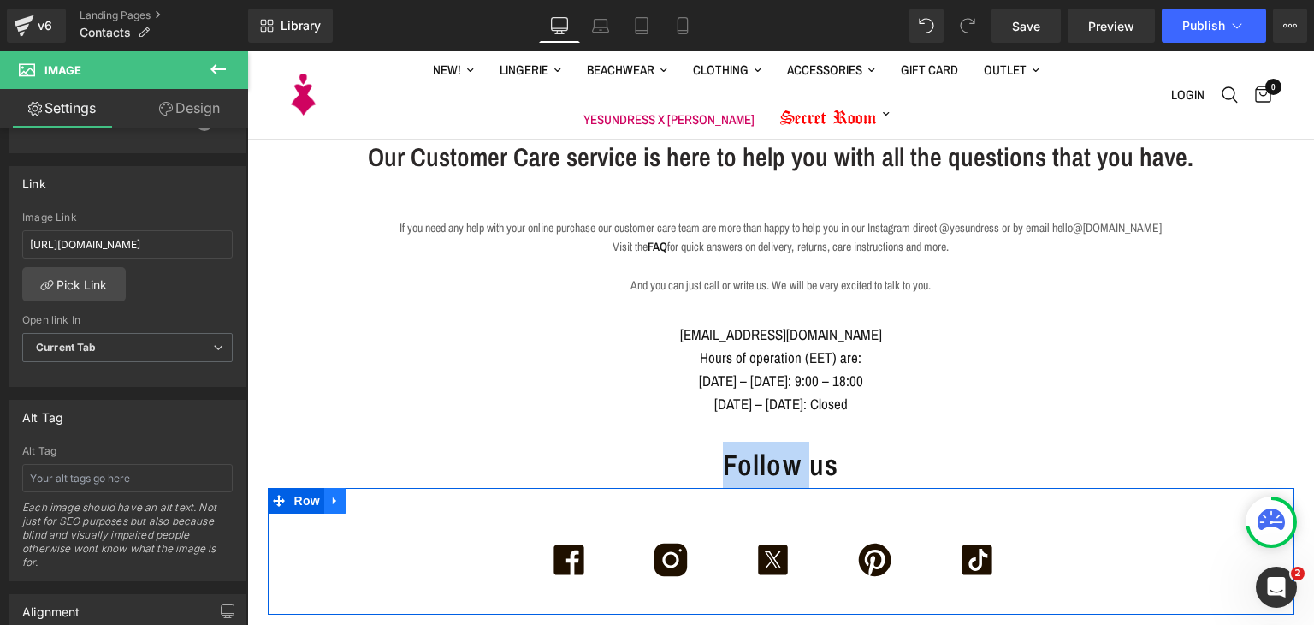
click at [329, 504] on icon at bounding box center [335, 500] width 12 height 13
click at [352, 497] on icon at bounding box center [358, 501] width 12 height 12
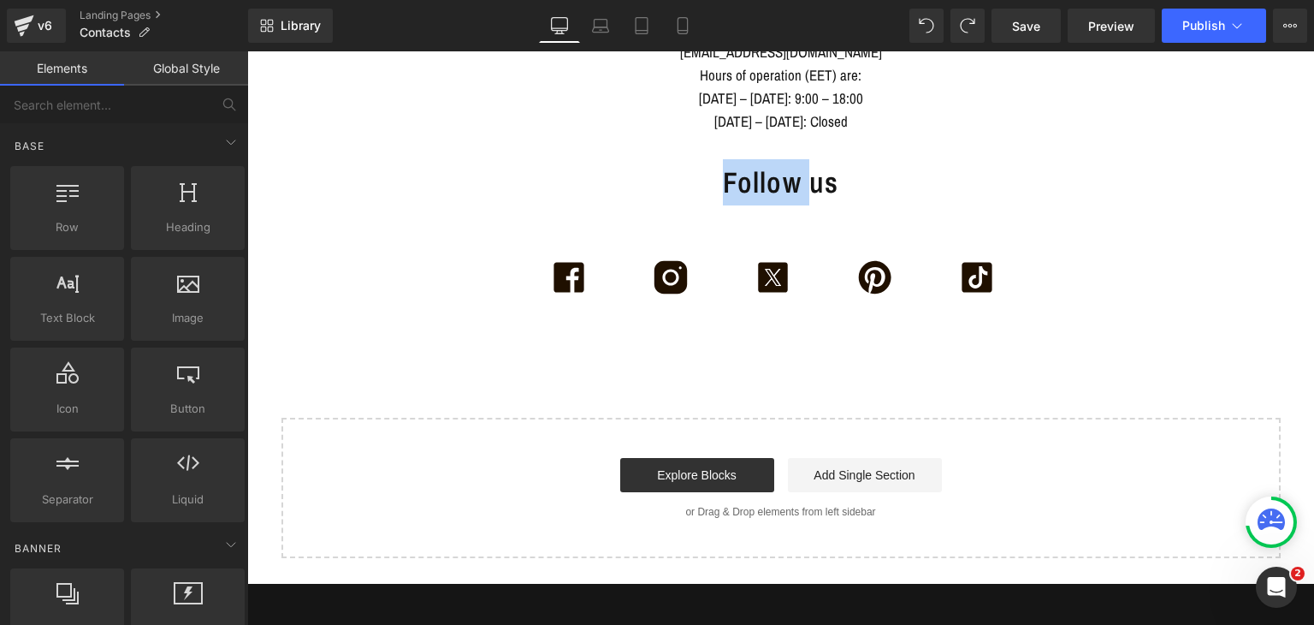
scroll to position [270, 0]
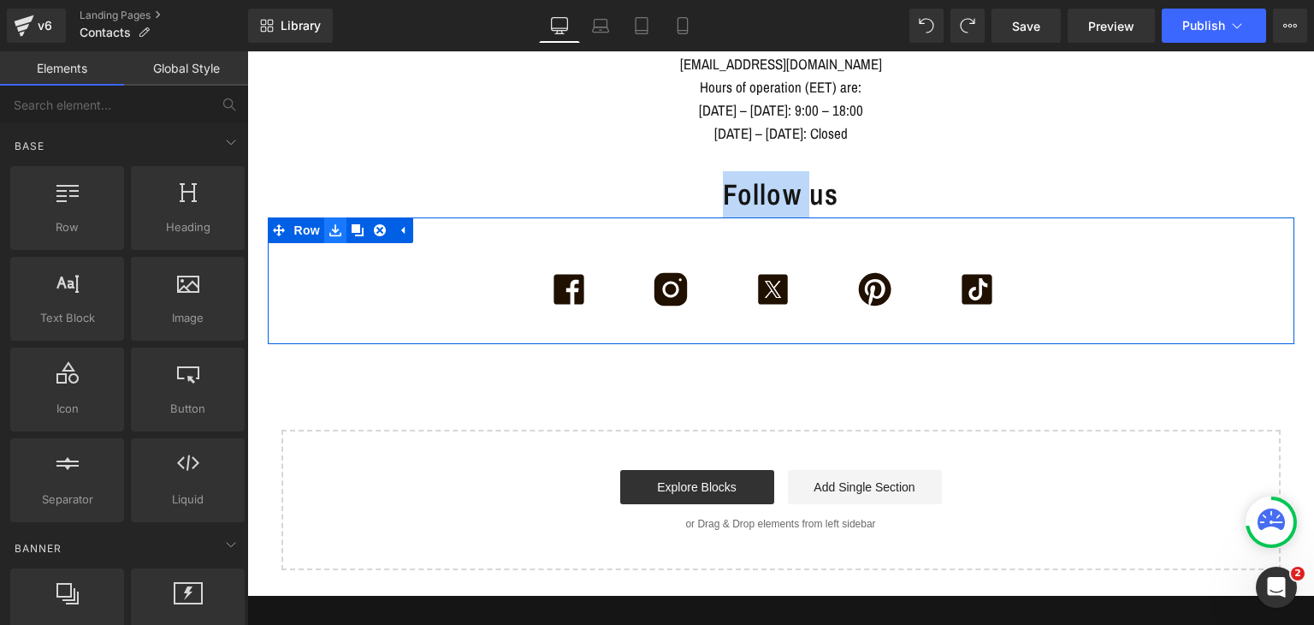
click at [332, 230] on icon at bounding box center [335, 229] width 12 height 13
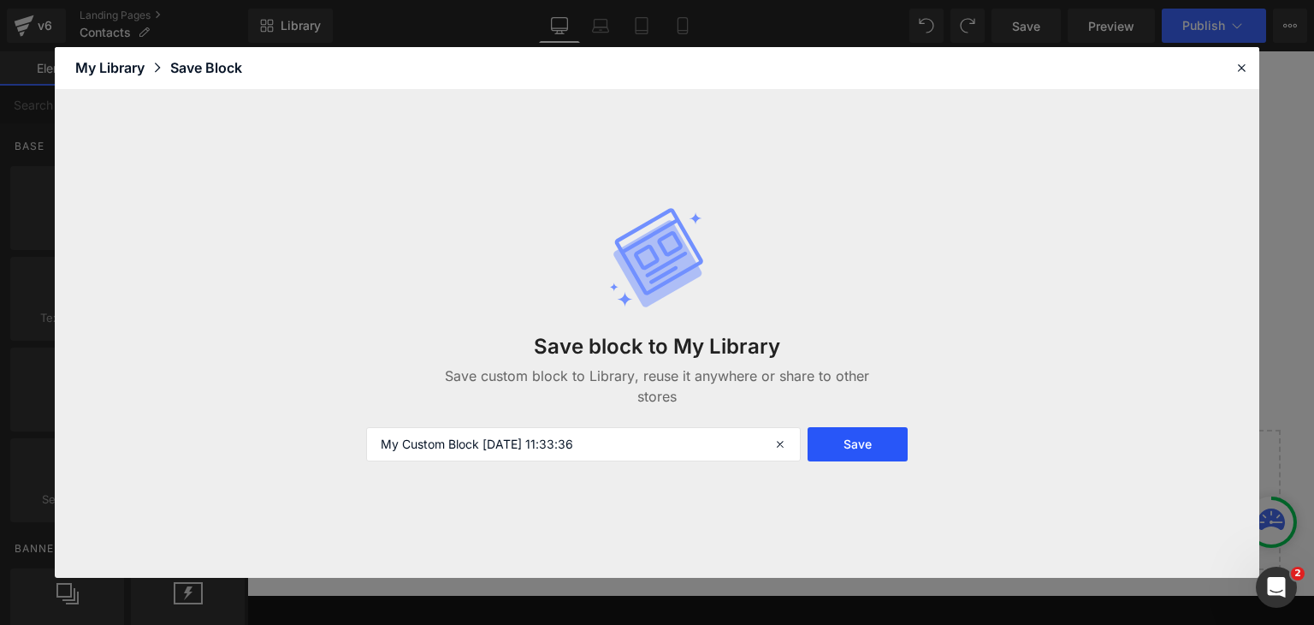
click at [876, 447] on button "Save" at bounding box center [858, 444] width 100 height 34
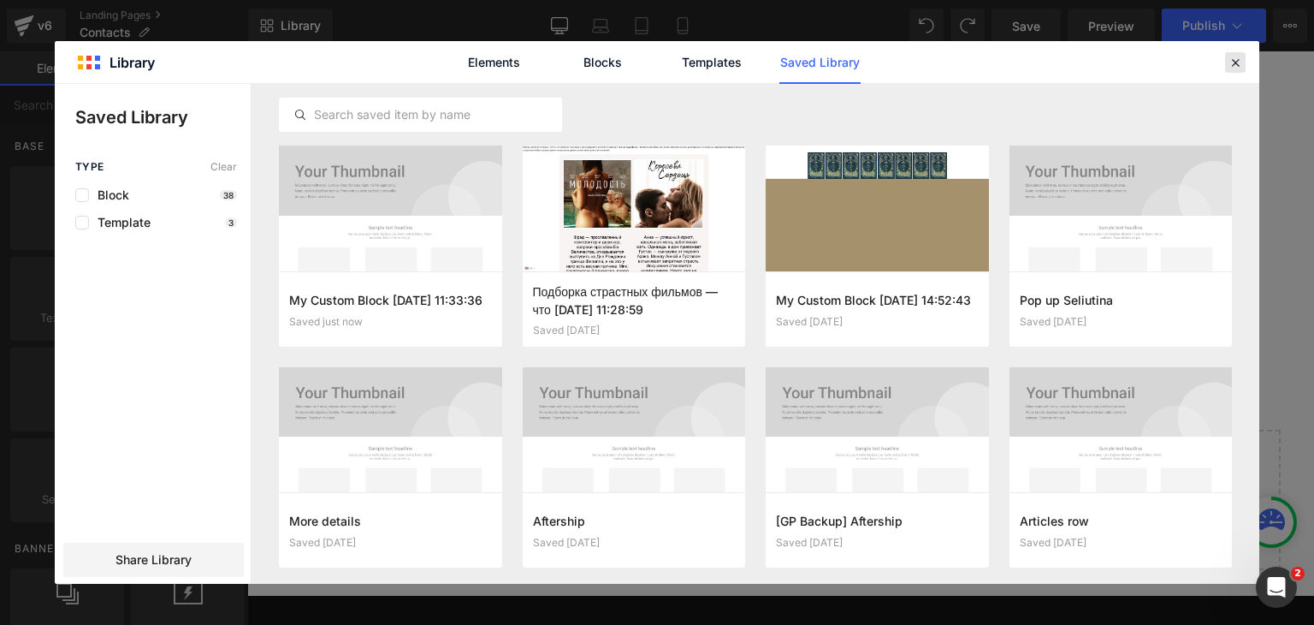
click at [1235, 52] on div at bounding box center [1235, 62] width 21 height 21
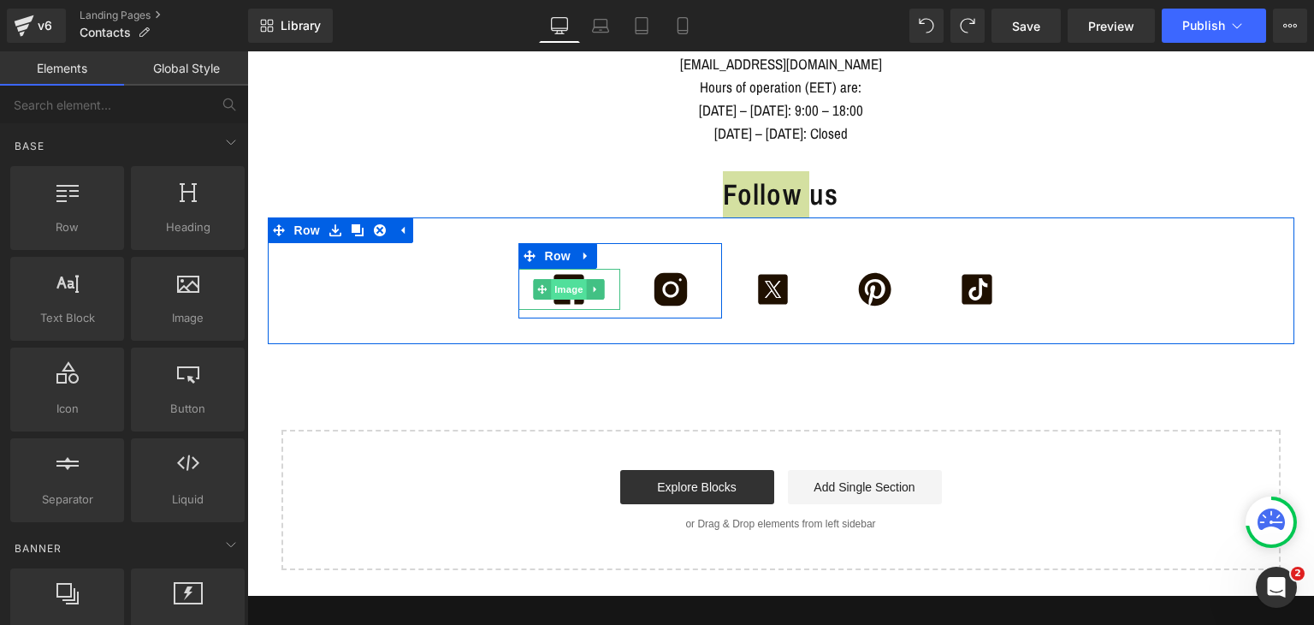
click at [555, 287] on span "Image" at bounding box center [569, 289] width 36 height 21
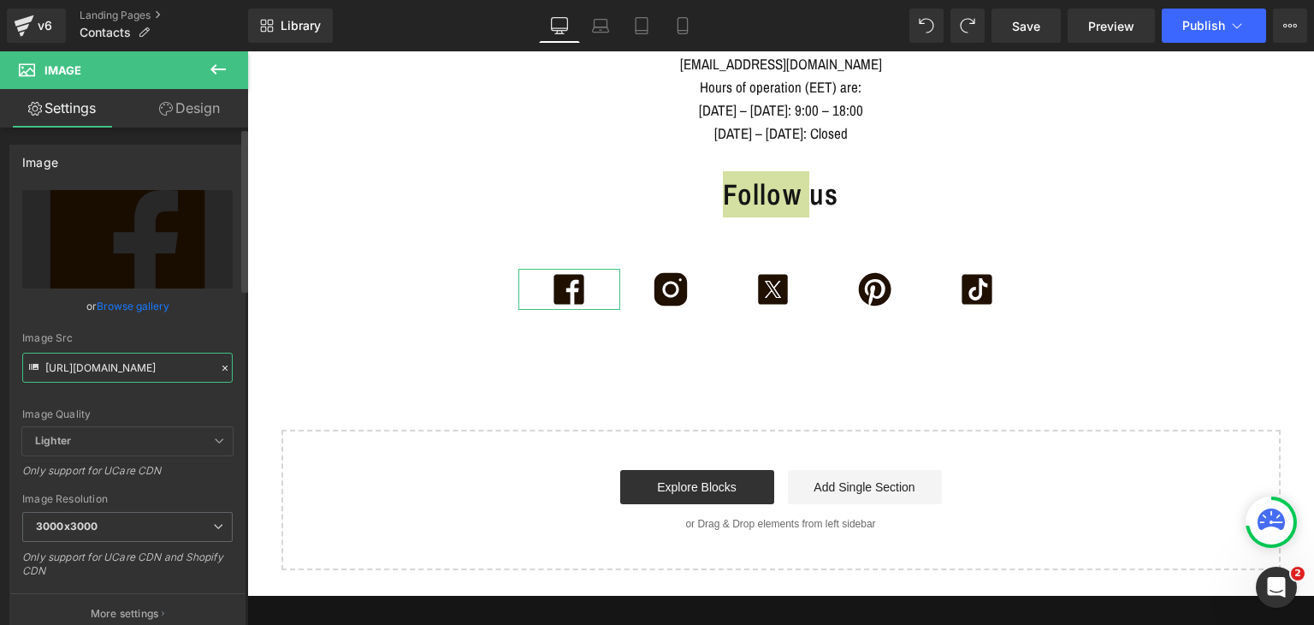
click at [151, 353] on input "[URL][DOMAIN_NAME]" at bounding box center [127, 368] width 210 height 30
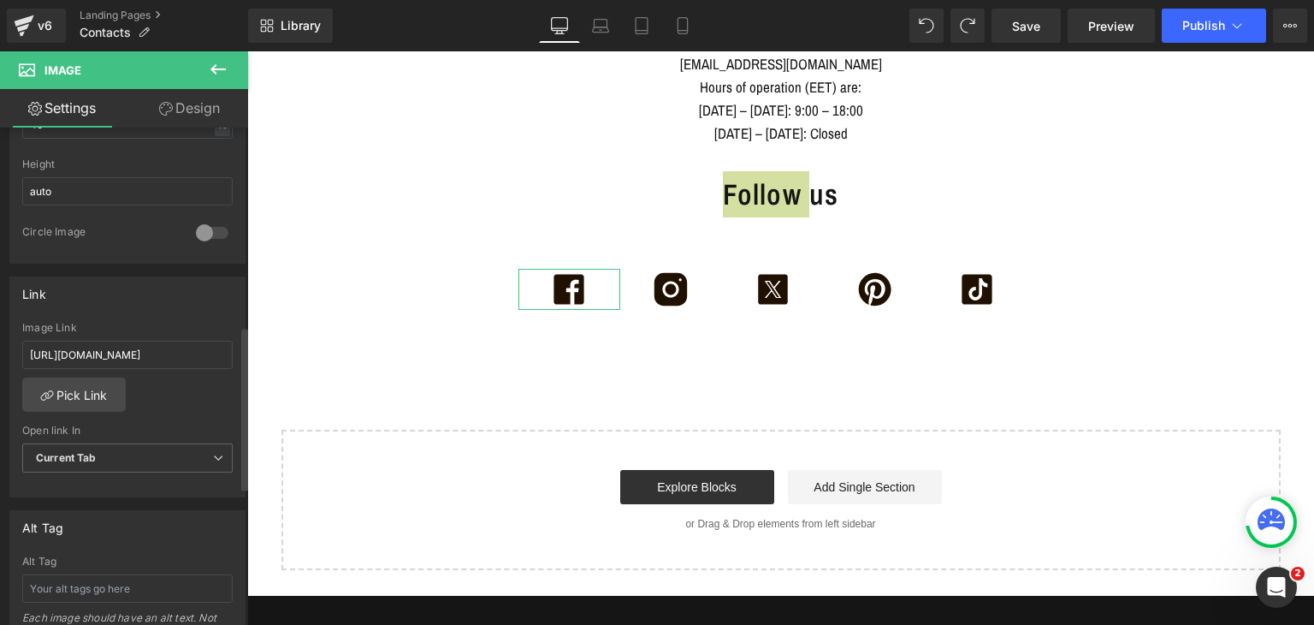
scroll to position [600, 0]
click at [122, 348] on input "[URL][DOMAIN_NAME]" at bounding box center [127, 355] width 210 height 28
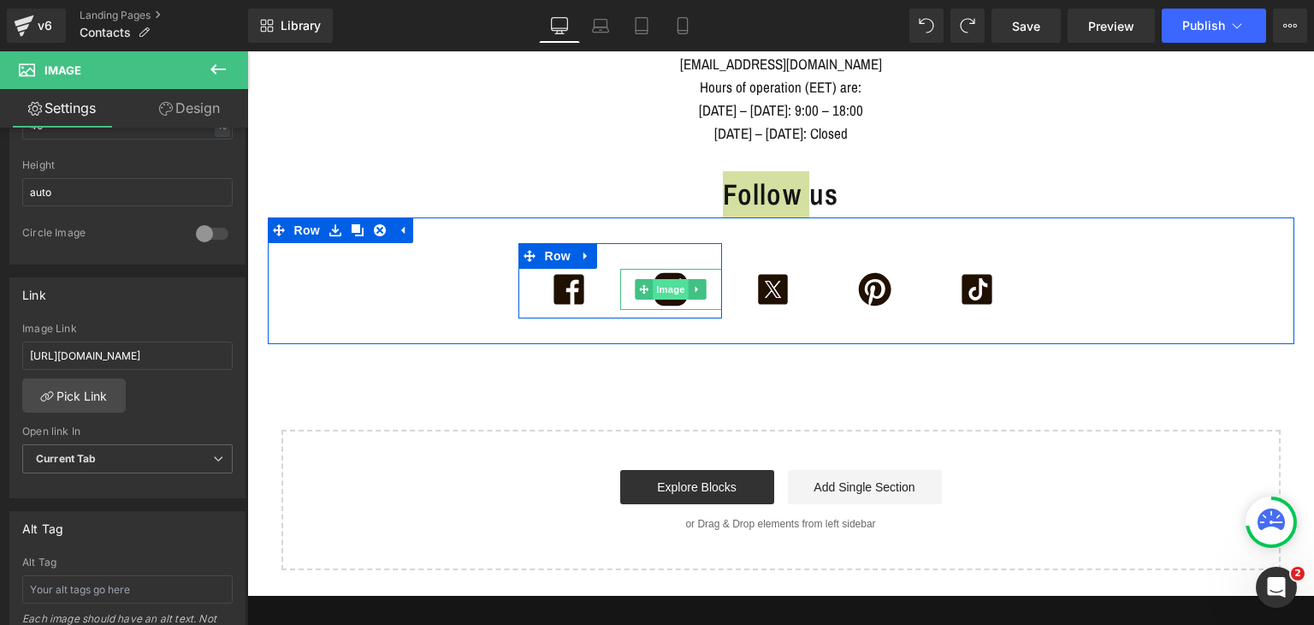
click at [664, 281] on span "Image" at bounding box center [671, 289] width 36 height 21
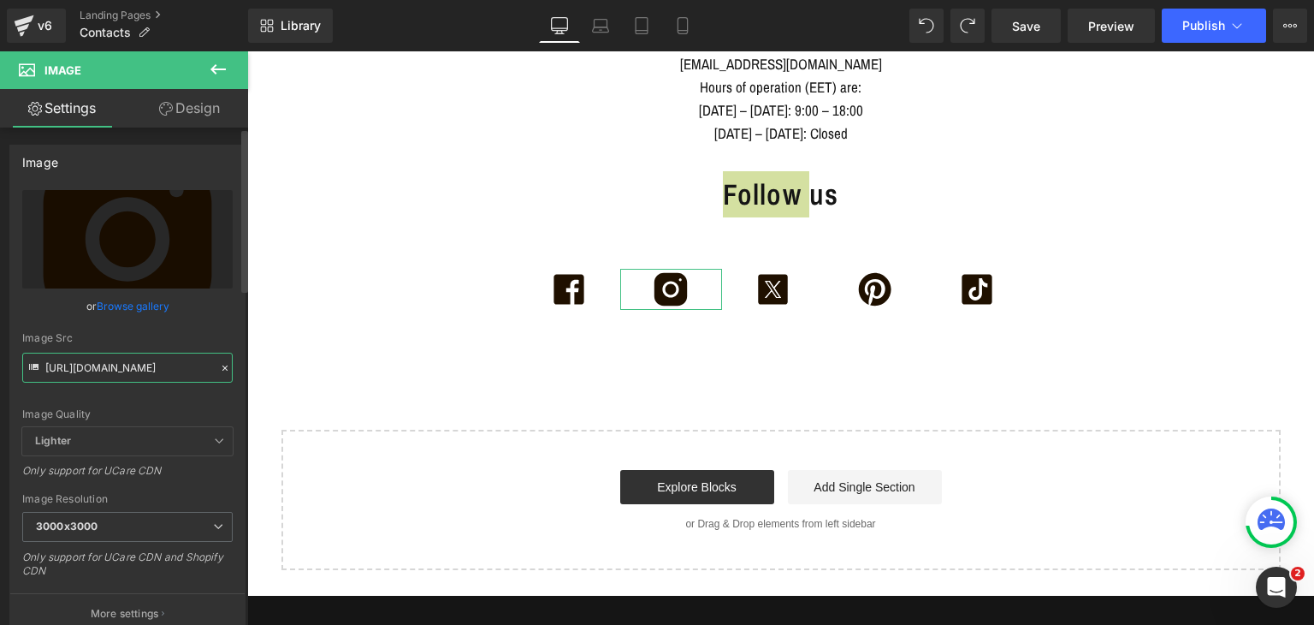
click at [164, 373] on input "[URL][DOMAIN_NAME]" at bounding box center [127, 368] width 210 height 30
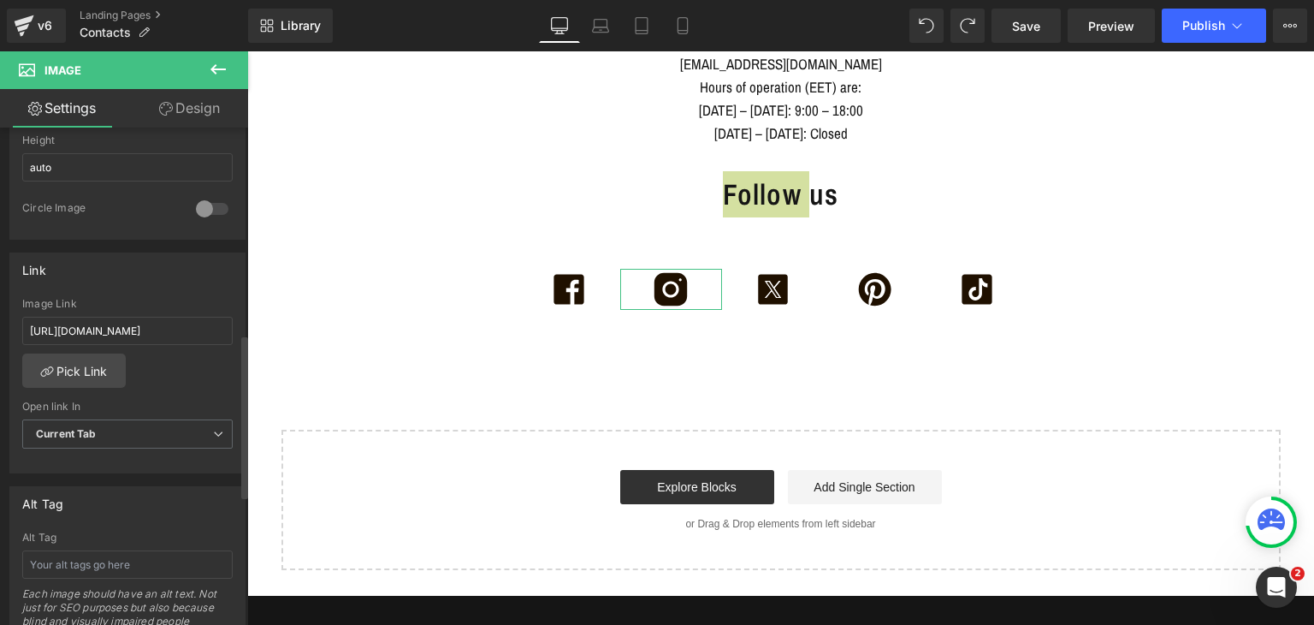
scroll to position [625, 0]
click at [114, 317] on input "[URL][DOMAIN_NAME]" at bounding box center [127, 330] width 210 height 28
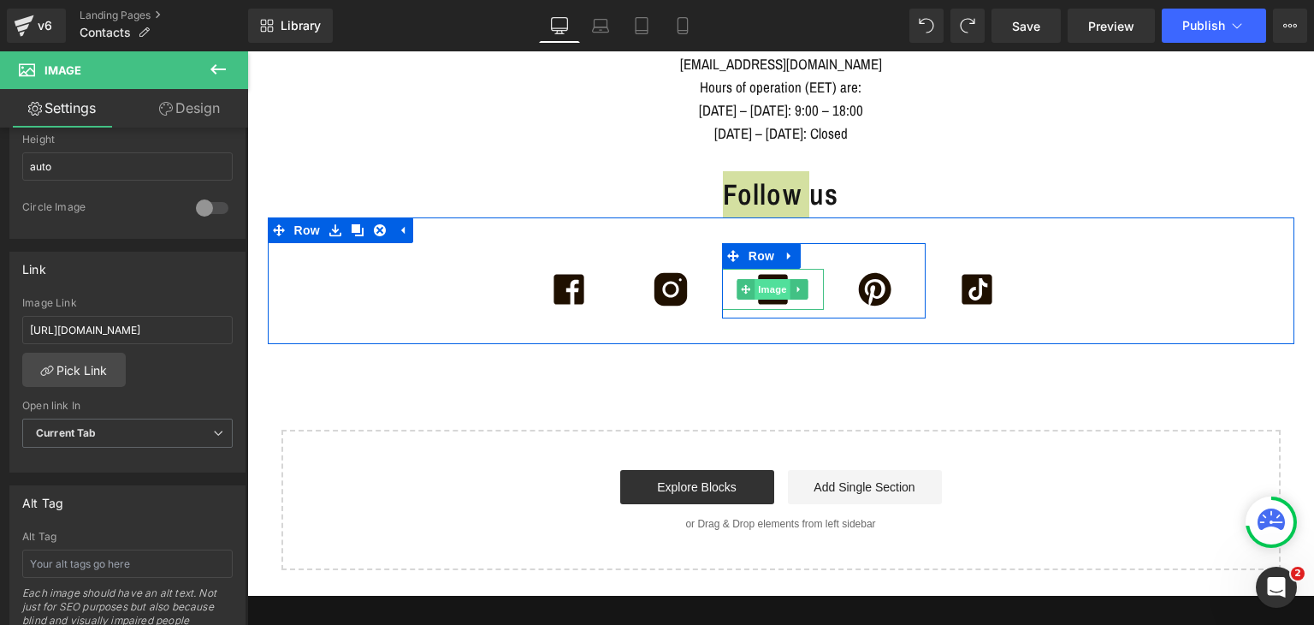
click at [760, 286] on span "Image" at bounding box center [773, 289] width 36 height 21
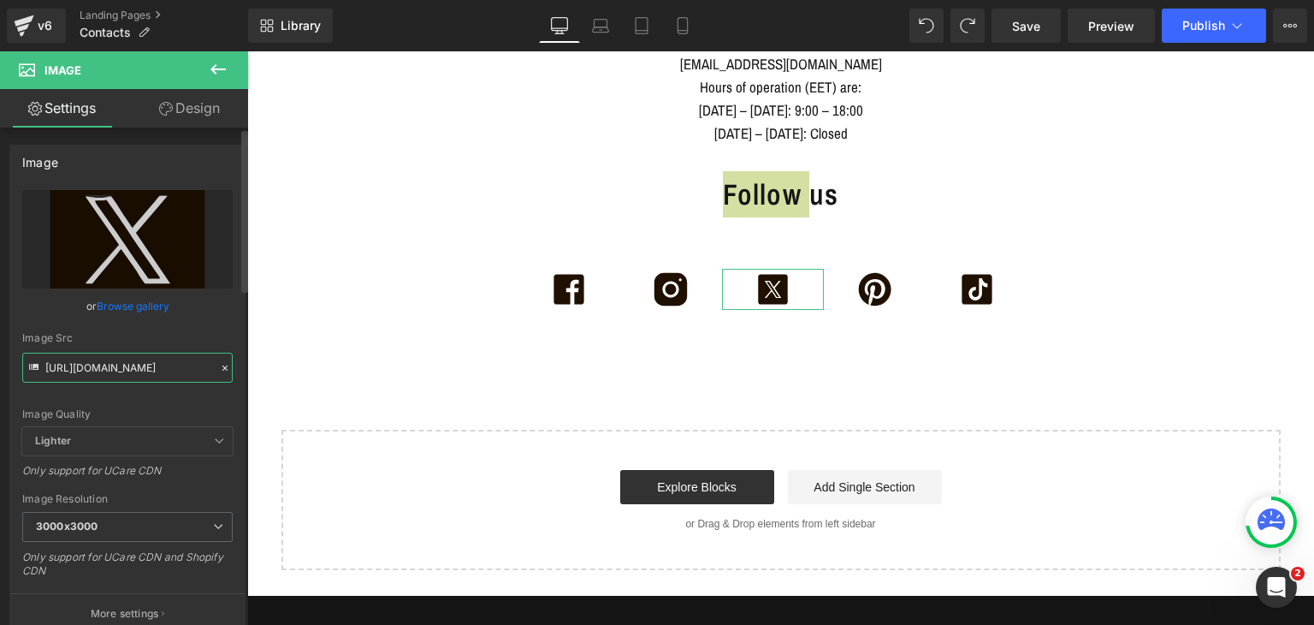
click at [119, 363] on input "[URL][DOMAIN_NAME]" at bounding box center [127, 368] width 210 height 30
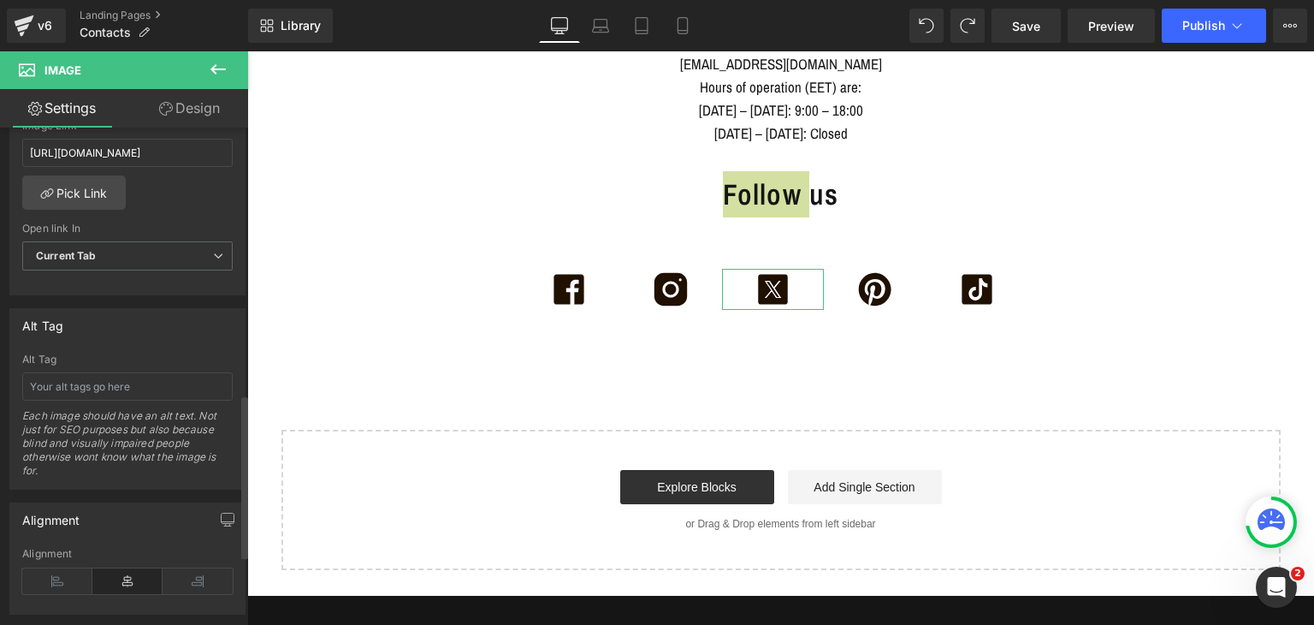
scroll to position [807, 0]
click at [145, 145] on input "[URL][DOMAIN_NAME]" at bounding box center [127, 148] width 210 height 28
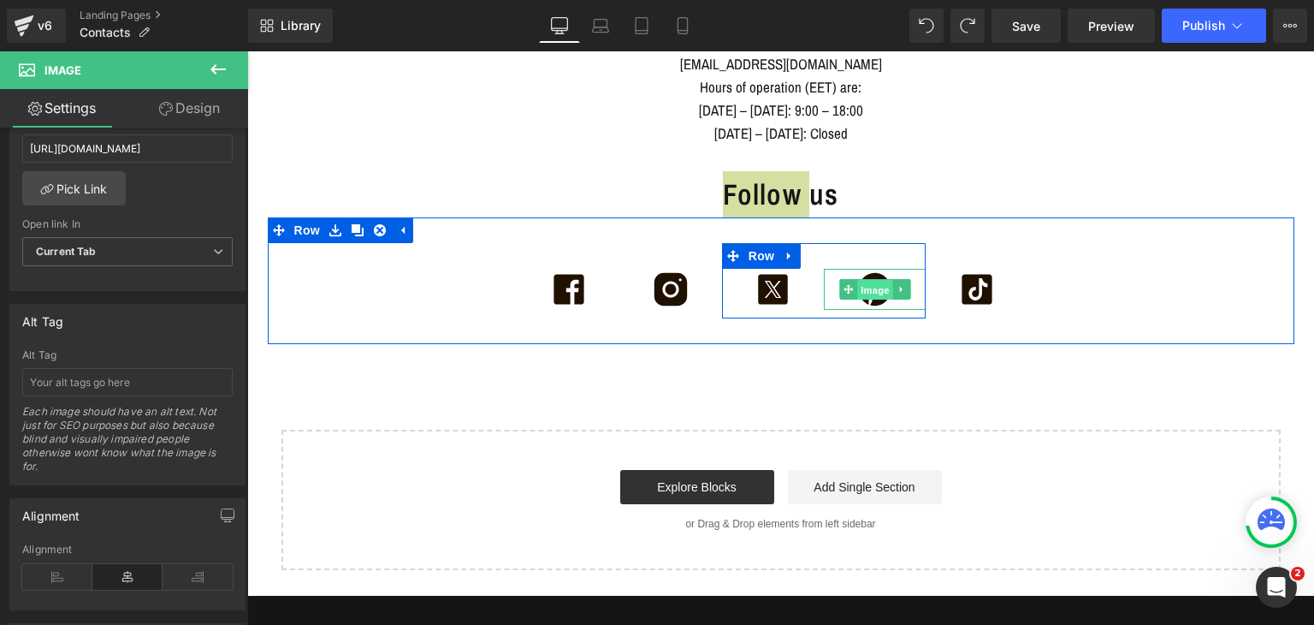
click at [868, 287] on span "Image" at bounding box center [875, 290] width 36 height 21
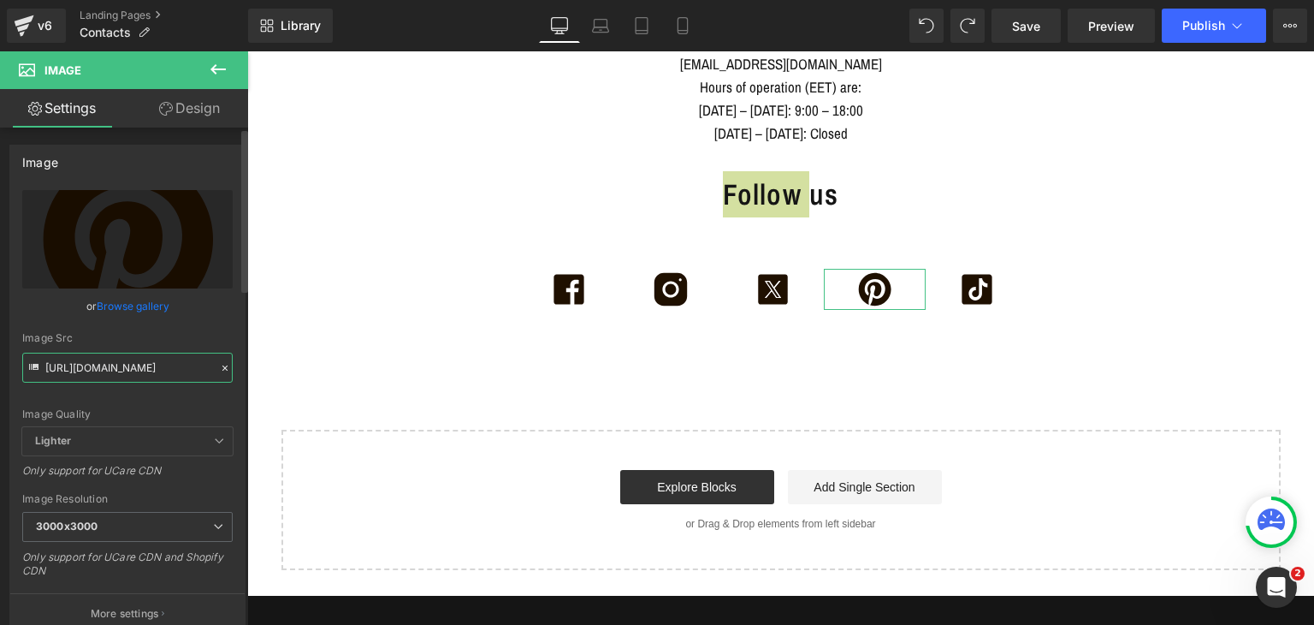
click at [141, 363] on input "[URL][DOMAIN_NAME]" at bounding box center [127, 368] width 210 height 30
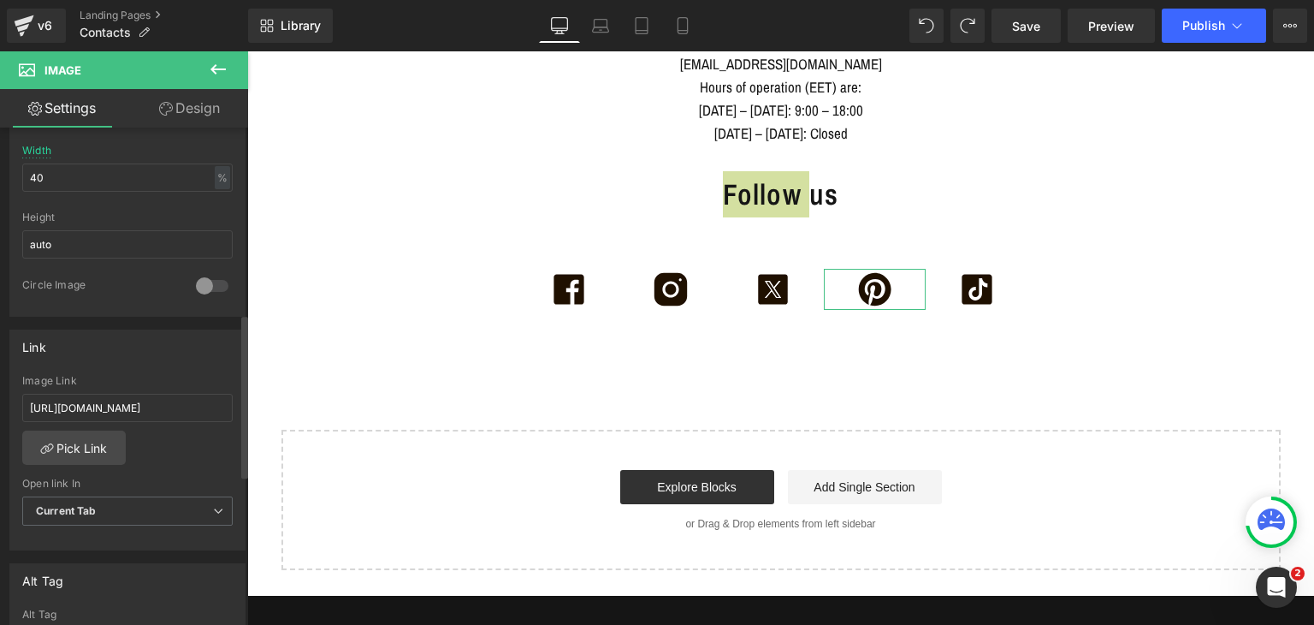
scroll to position [582, 0]
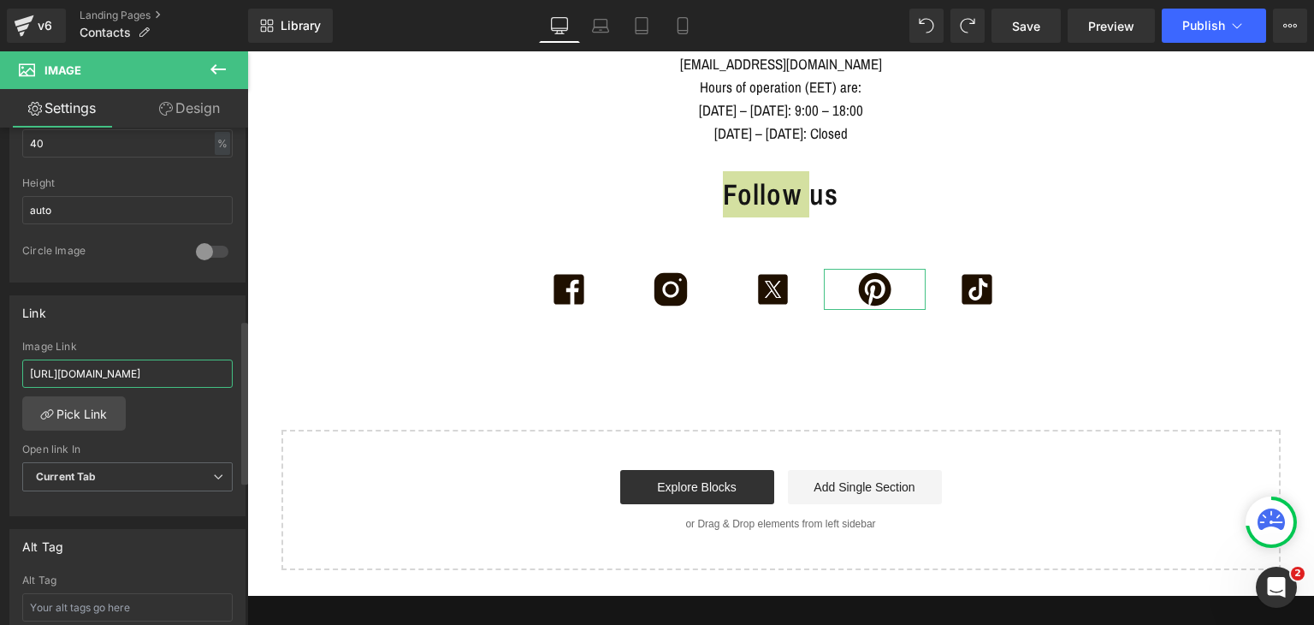
click at [157, 364] on input "[URL][DOMAIN_NAME]" at bounding box center [127, 373] width 210 height 28
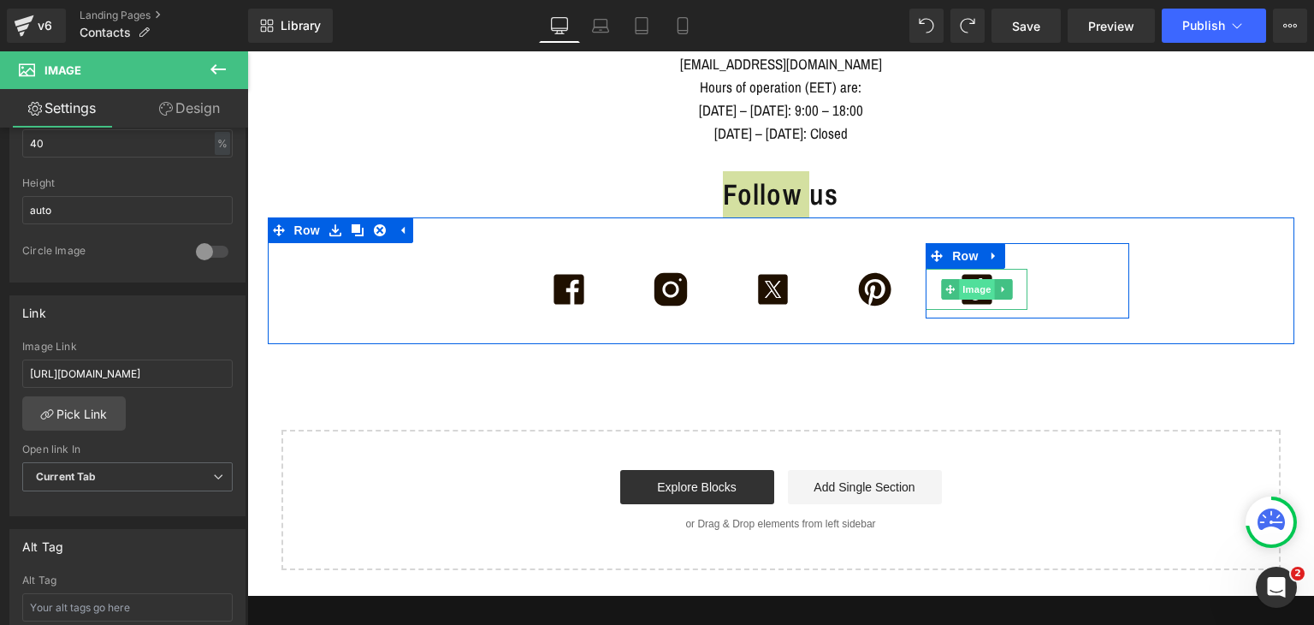
click at [969, 281] on span "Image" at bounding box center [977, 289] width 36 height 21
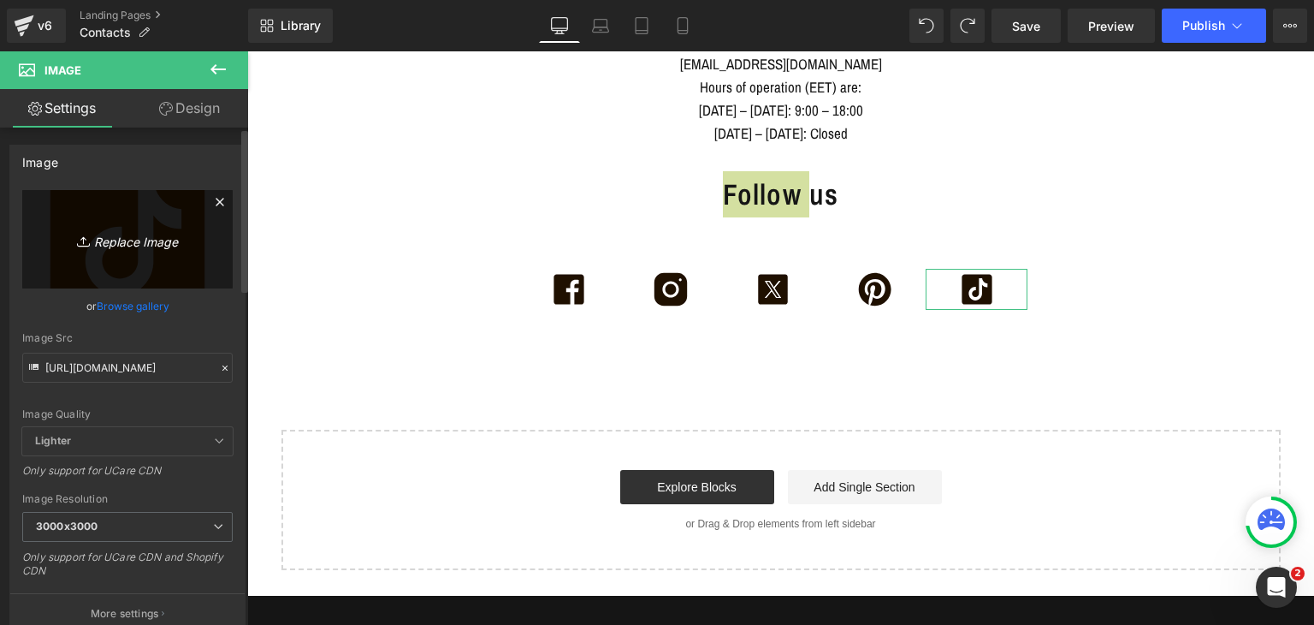
click at [137, 254] on link "Replace Image" at bounding box center [127, 239] width 210 height 98
click at [145, 358] on input "[URL][DOMAIN_NAME]" at bounding box center [127, 368] width 210 height 30
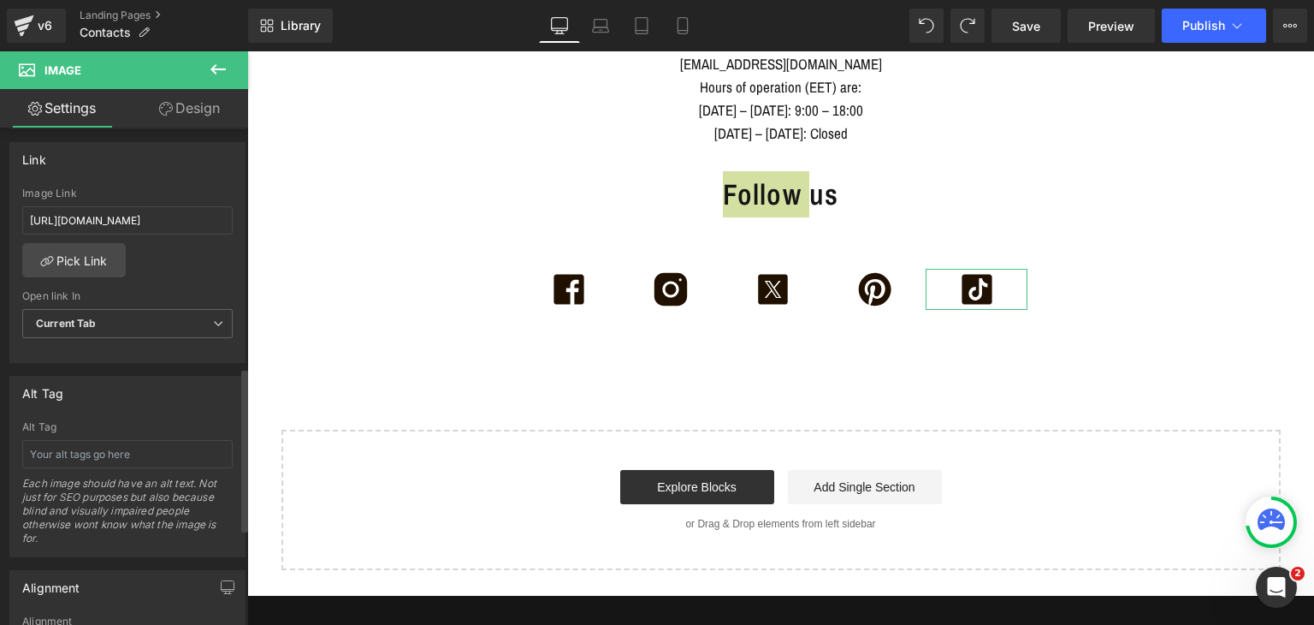
scroll to position [746, 0]
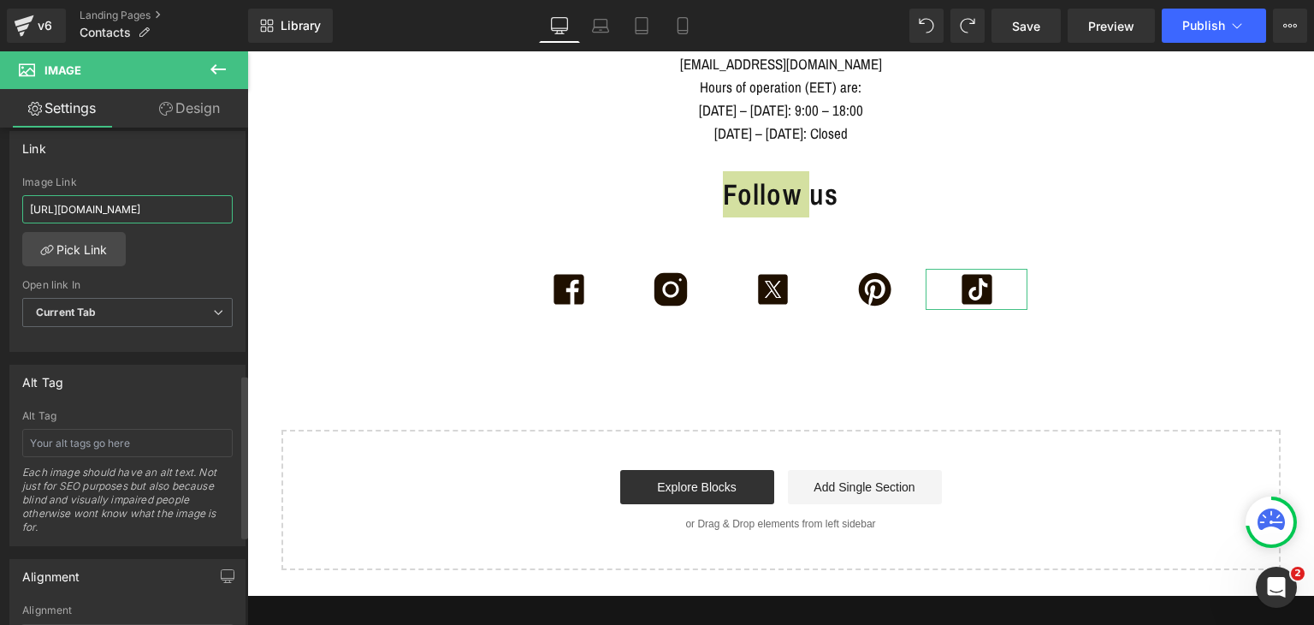
click at [145, 203] on input "[URL][DOMAIN_NAME]" at bounding box center [127, 209] width 210 height 28
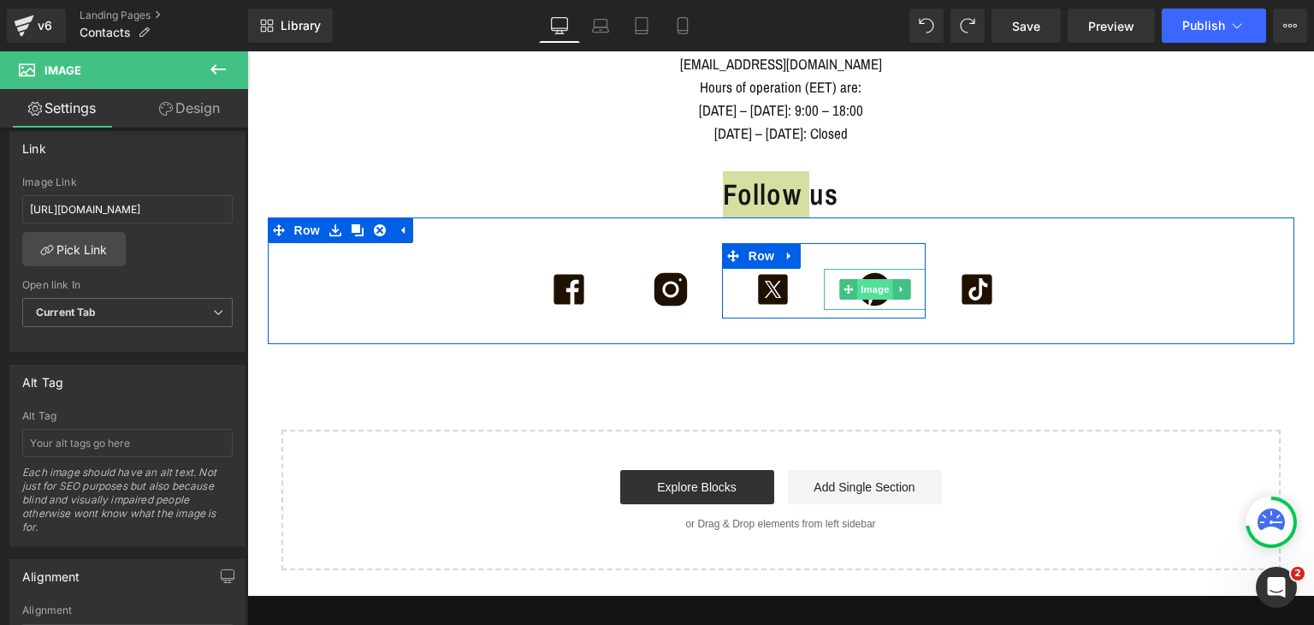
click at [867, 292] on span "Image" at bounding box center [875, 289] width 36 height 21
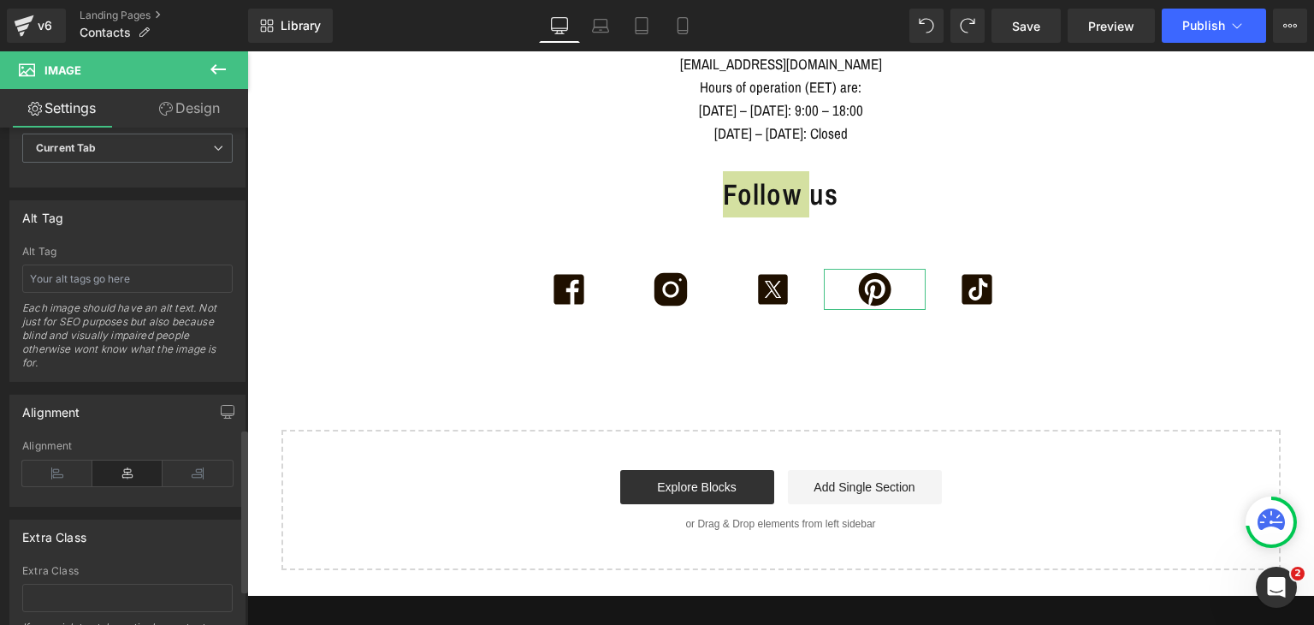
click at [80, 447] on div "Alignment" at bounding box center [127, 446] width 210 height 12
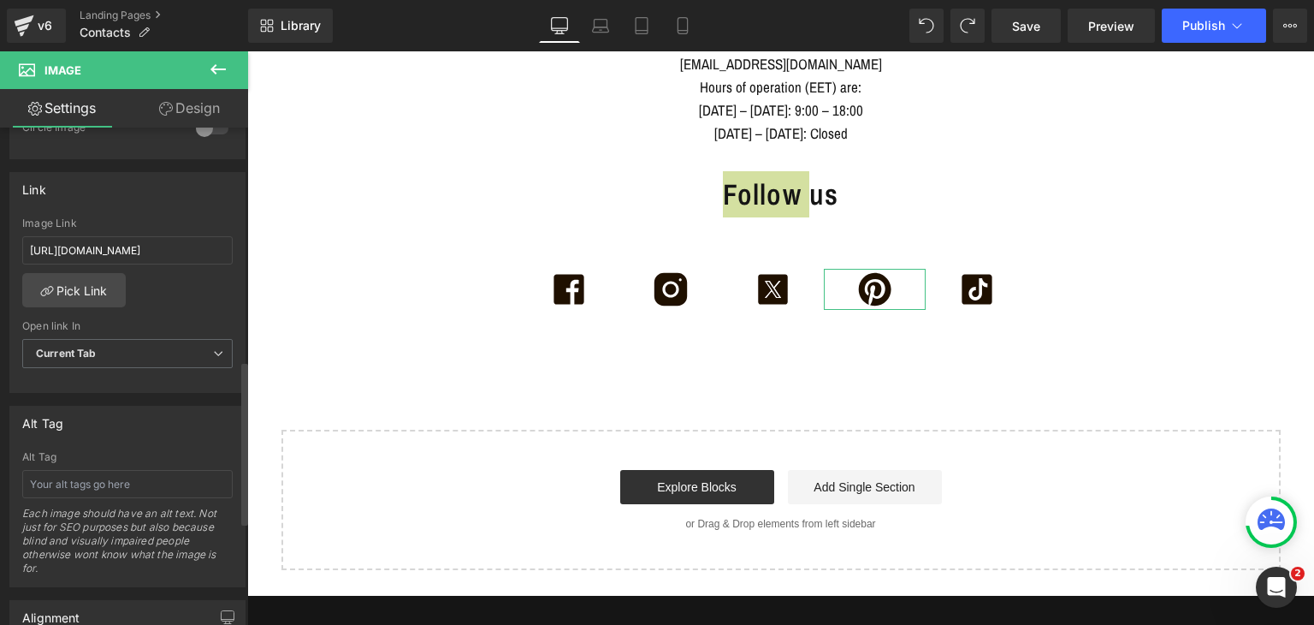
scroll to position [703, 0]
click at [110, 254] on input "[URL][DOMAIN_NAME]" at bounding box center [127, 252] width 210 height 28
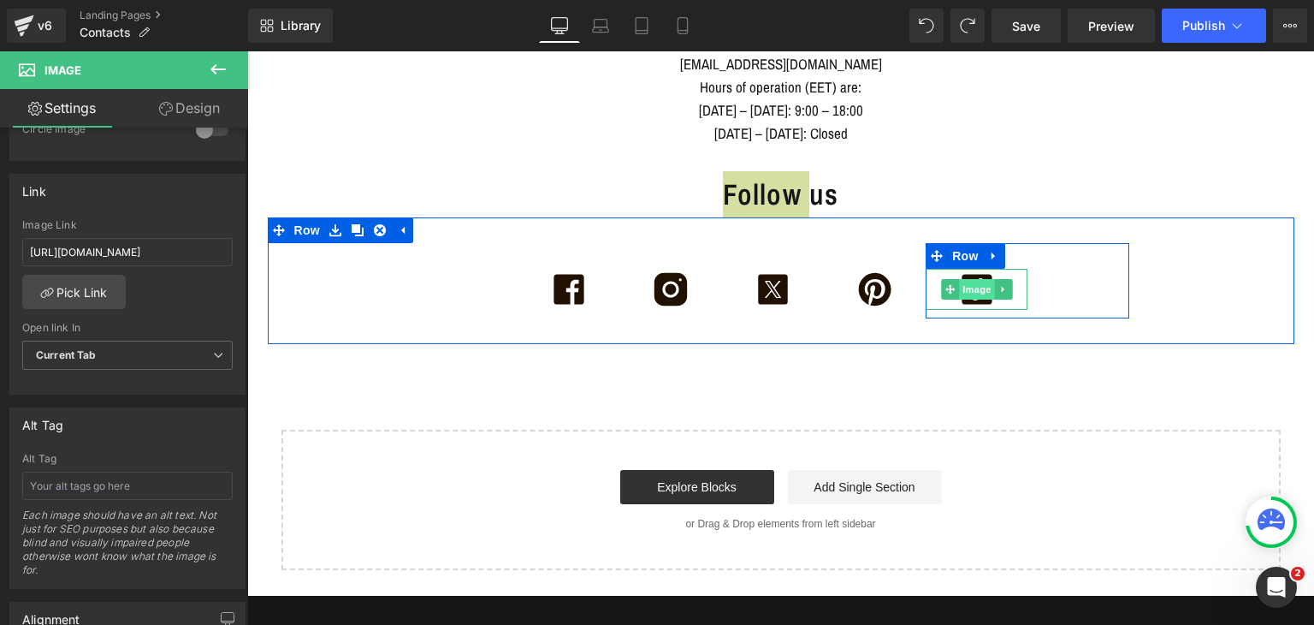
click at [967, 285] on span "Image" at bounding box center [977, 289] width 36 height 21
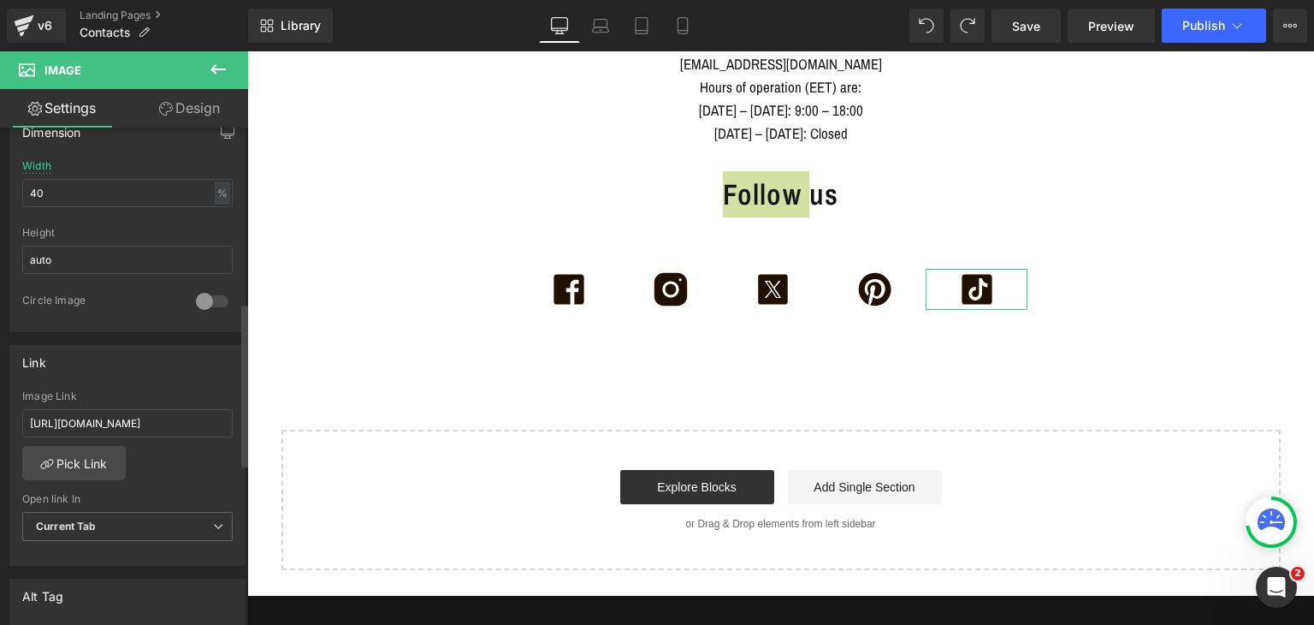
scroll to position [534, 0]
click at [162, 429] on div "Image Link [URL][DOMAIN_NAME]" at bounding box center [127, 416] width 210 height 56
click at [162, 429] on input "[URL][DOMAIN_NAME]" at bounding box center [127, 421] width 210 height 28
